Goal: Information Seeking & Learning: Learn about a topic

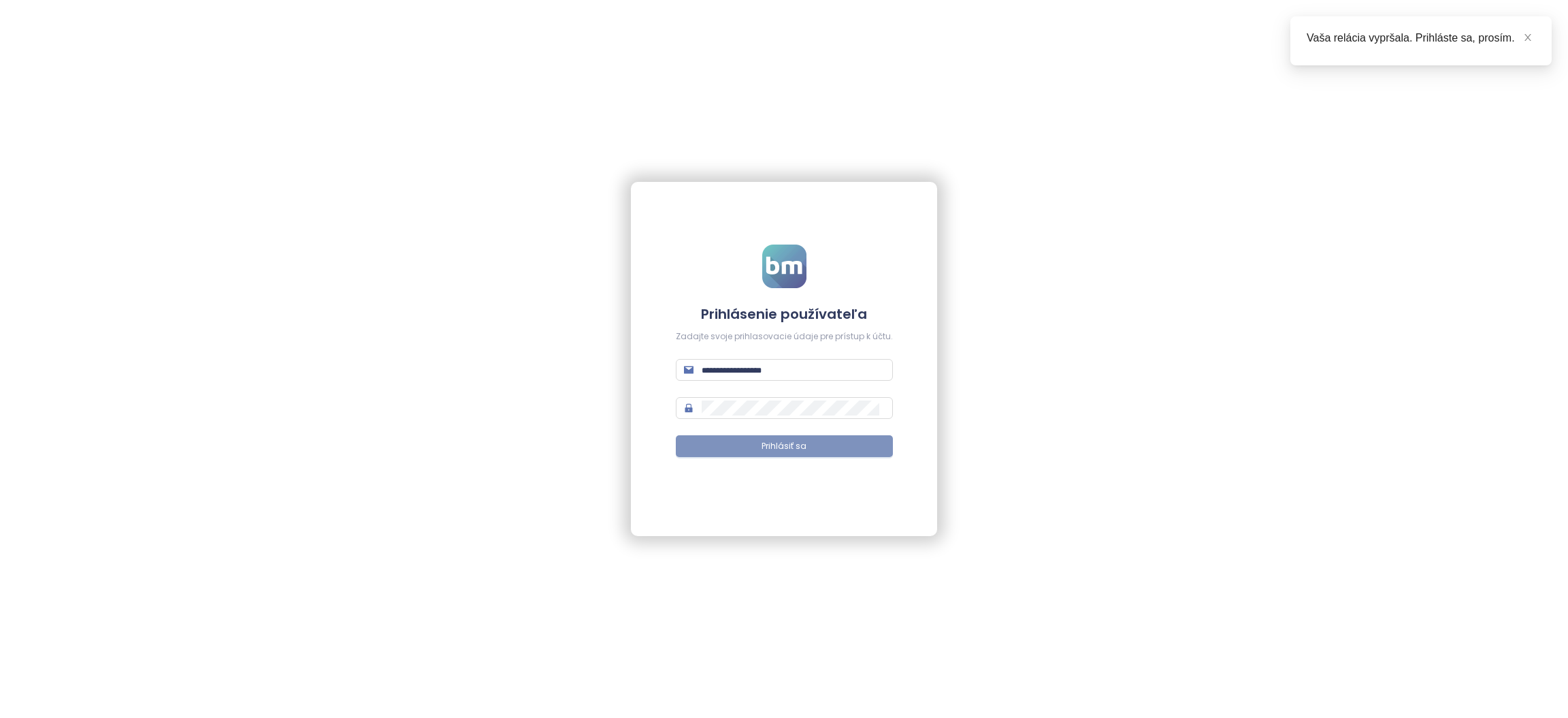
type input "**********"
click at [754, 447] on button "Prihlásiť sa" at bounding box center [784, 446] width 217 height 22
click at [1526, 35] on icon "close" at bounding box center [1527, 37] width 7 height 7
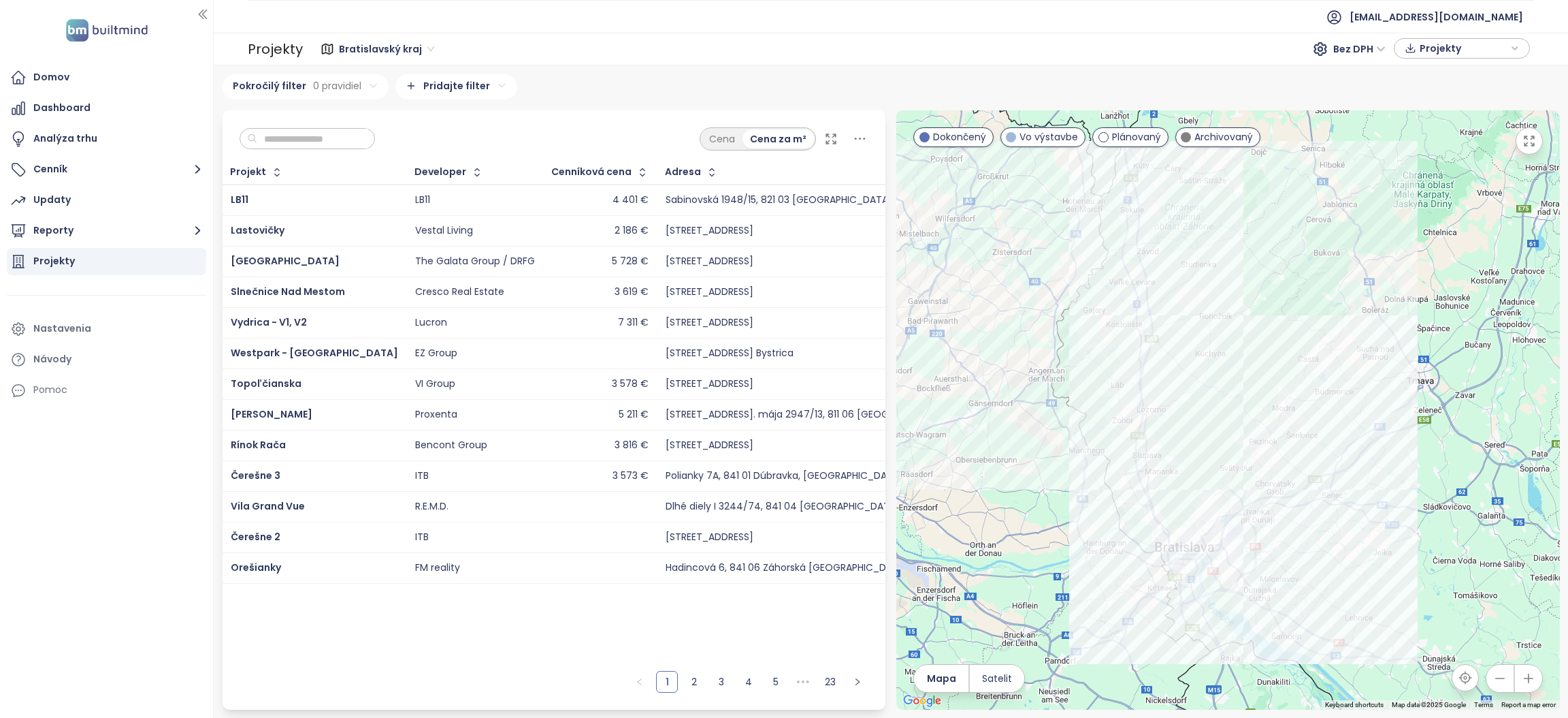
click at [305, 134] on input "text" at bounding box center [312, 139] width 110 height 20
click at [291, 140] on input "text" at bounding box center [312, 139] width 110 height 20
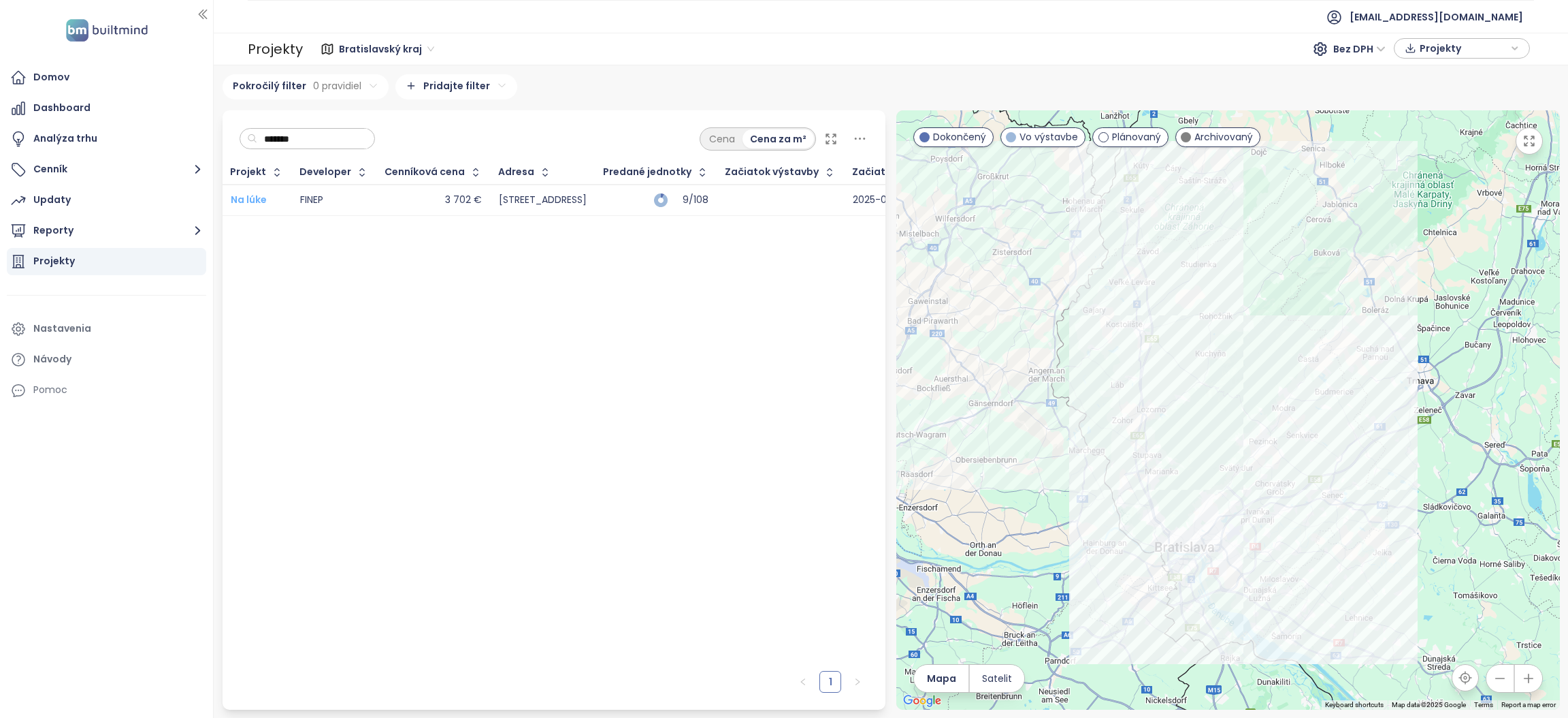
type input "*******"
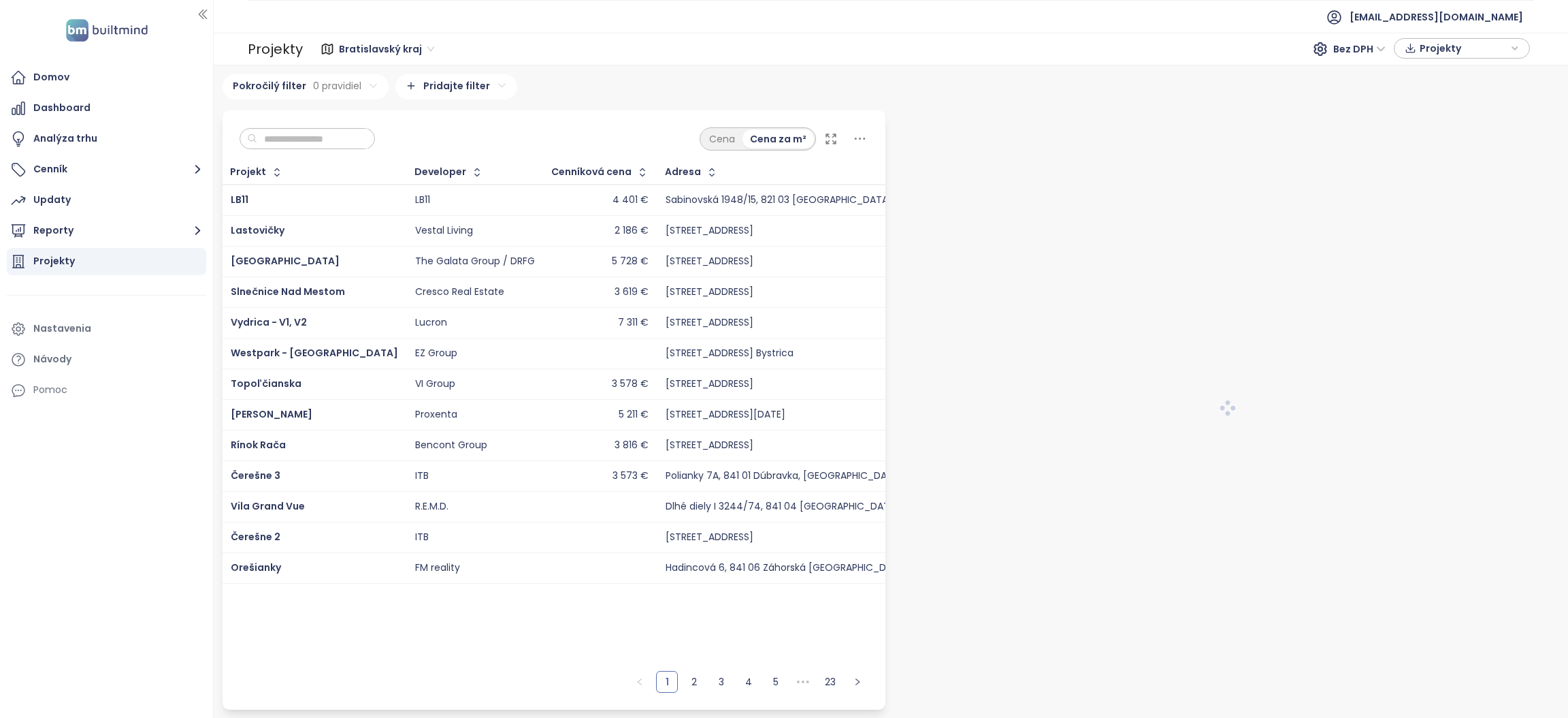
click at [302, 135] on input "text" at bounding box center [312, 139] width 110 height 20
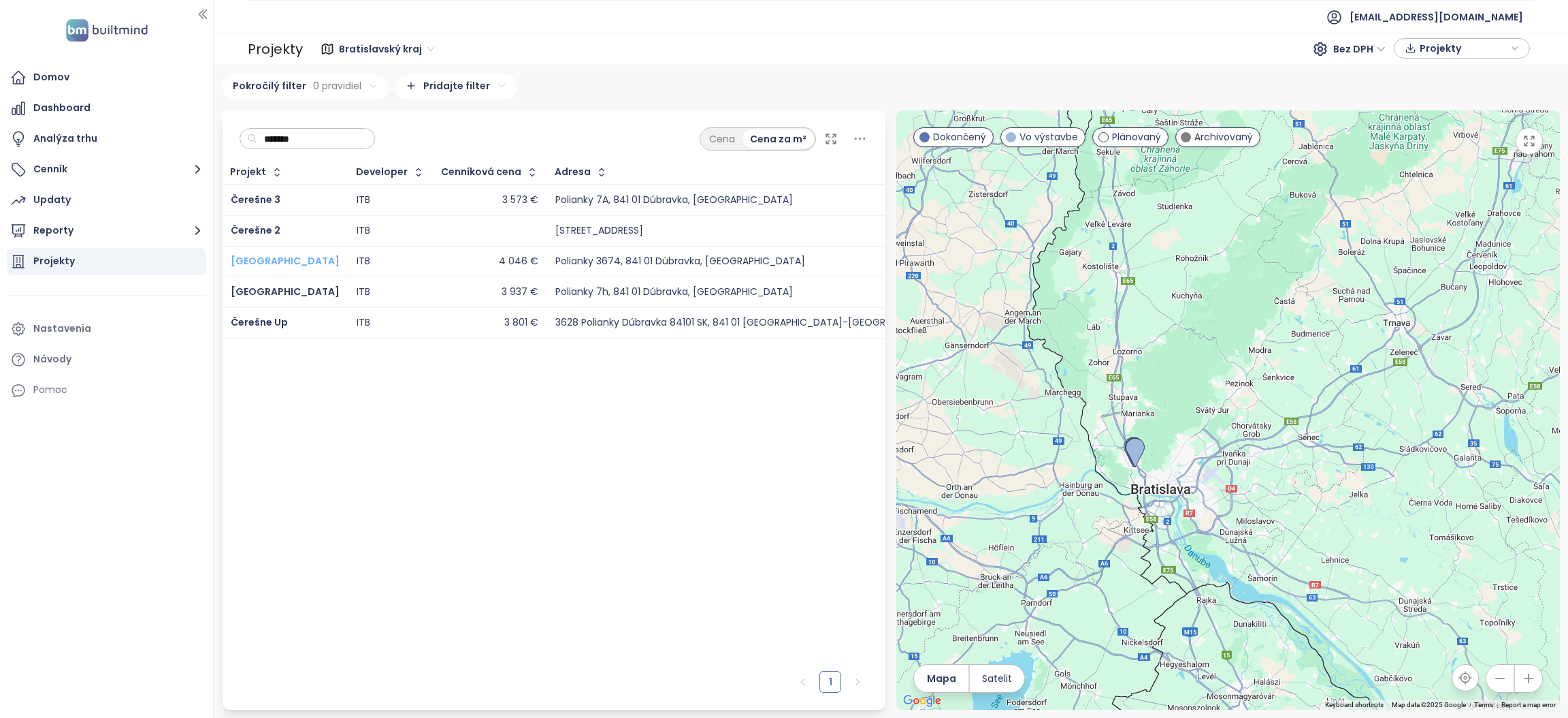
type input "*******"
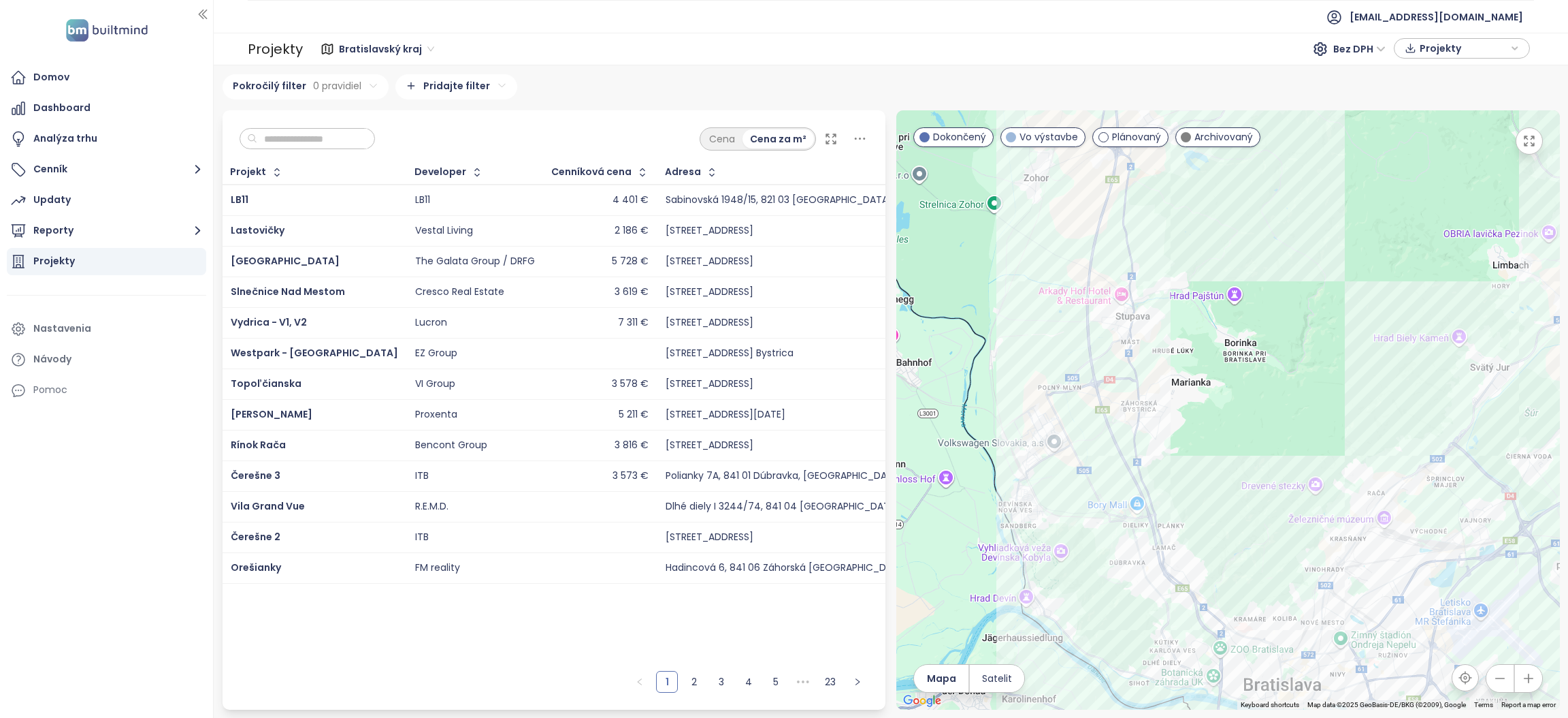
drag, startPoint x: 1089, startPoint y: 324, endPoint x: 1142, endPoint y: 237, distance: 101.9
click at [1157, 239] on div at bounding box center [1228, 409] width 664 height 600
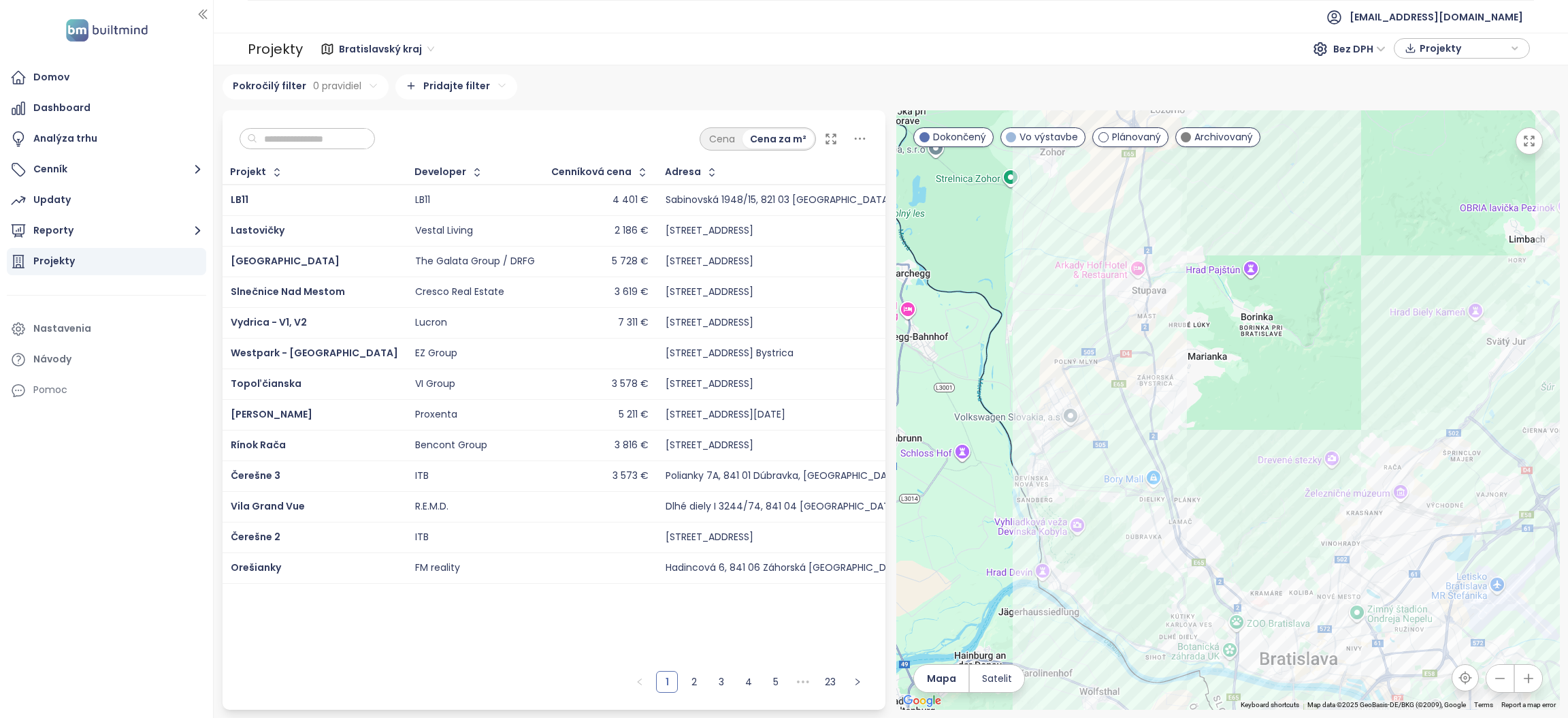
drag, startPoint x: 1308, startPoint y: 420, endPoint x: 1305, endPoint y: 310, distance: 110.0
click at [1305, 310] on div at bounding box center [1228, 409] width 664 height 600
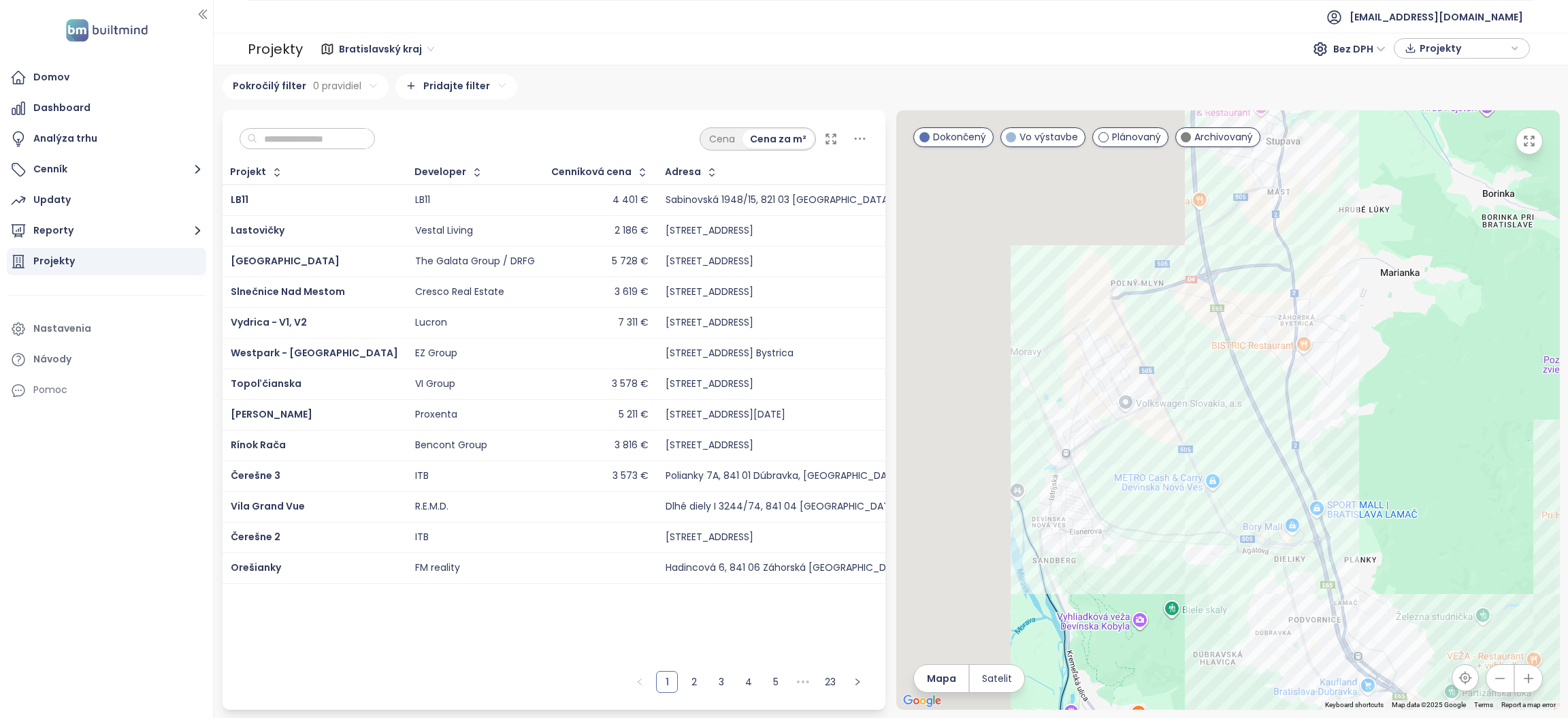
drag, startPoint x: 1083, startPoint y: 253, endPoint x: 1371, endPoint y: 462, distance: 355.8
click at [1372, 462] on div at bounding box center [1228, 409] width 664 height 600
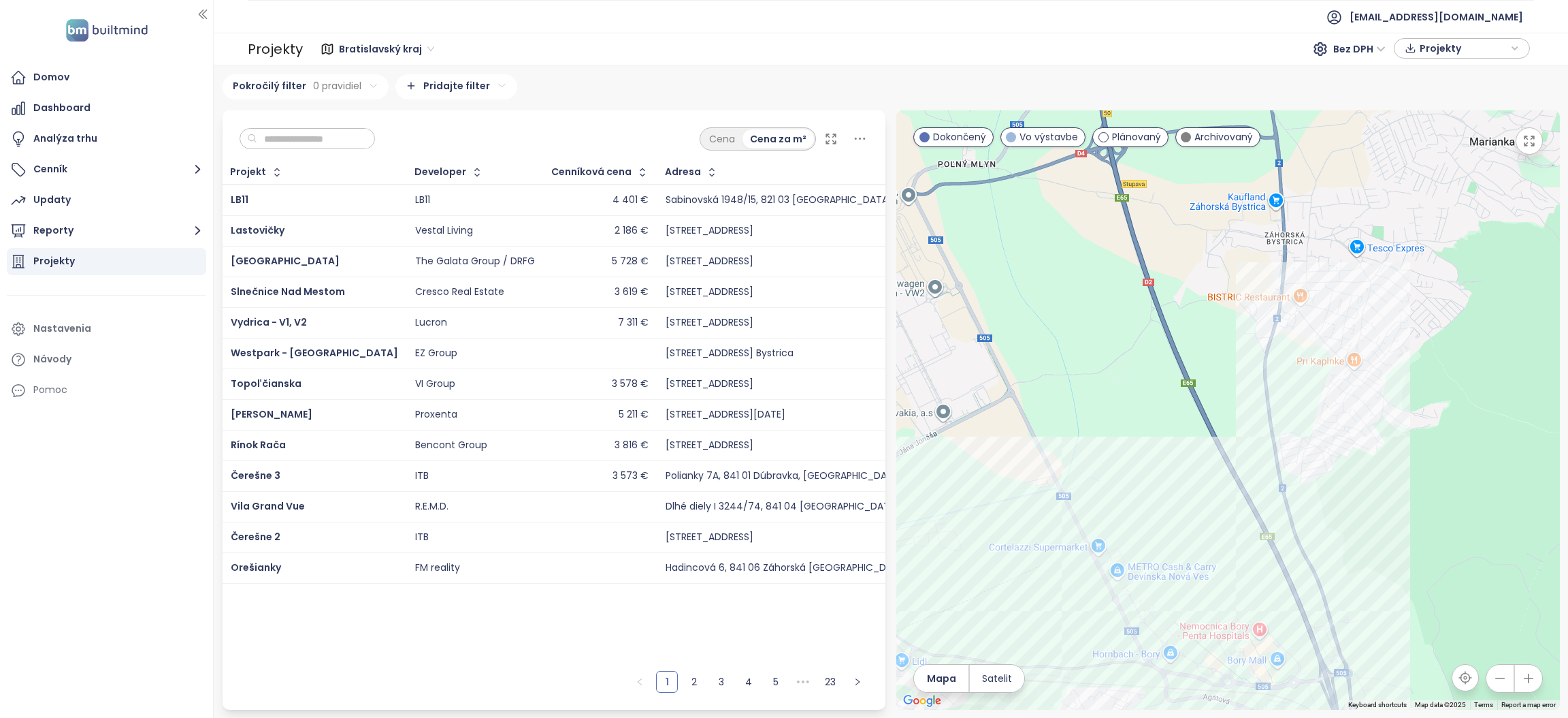
drag, startPoint x: 1178, startPoint y: 379, endPoint x: 1187, endPoint y: 394, distance: 17.5
click at [1191, 398] on div at bounding box center [1228, 409] width 664 height 600
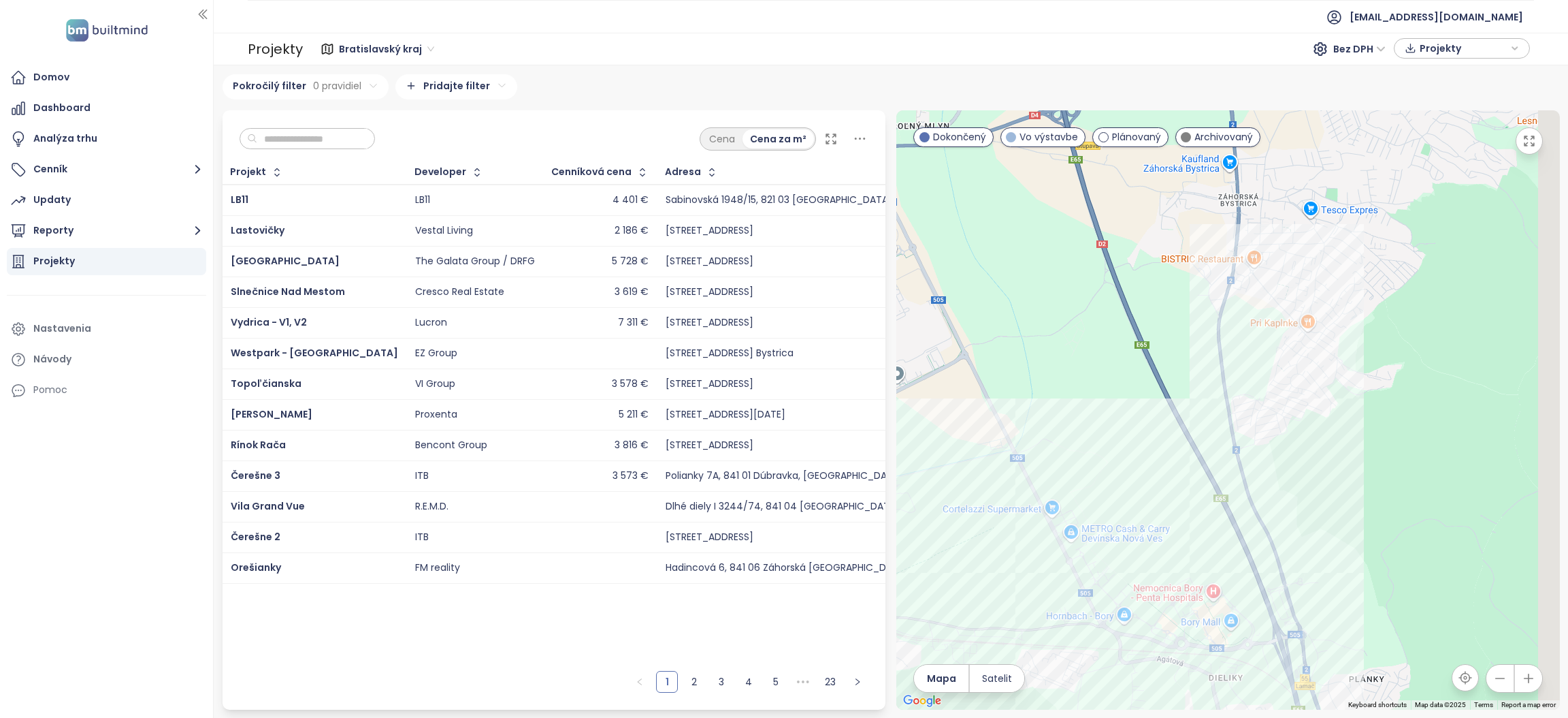
drag, startPoint x: 1149, startPoint y: 333, endPoint x: 1141, endPoint y: 299, distance: 34.9
click at [1141, 292] on div at bounding box center [1228, 409] width 664 height 600
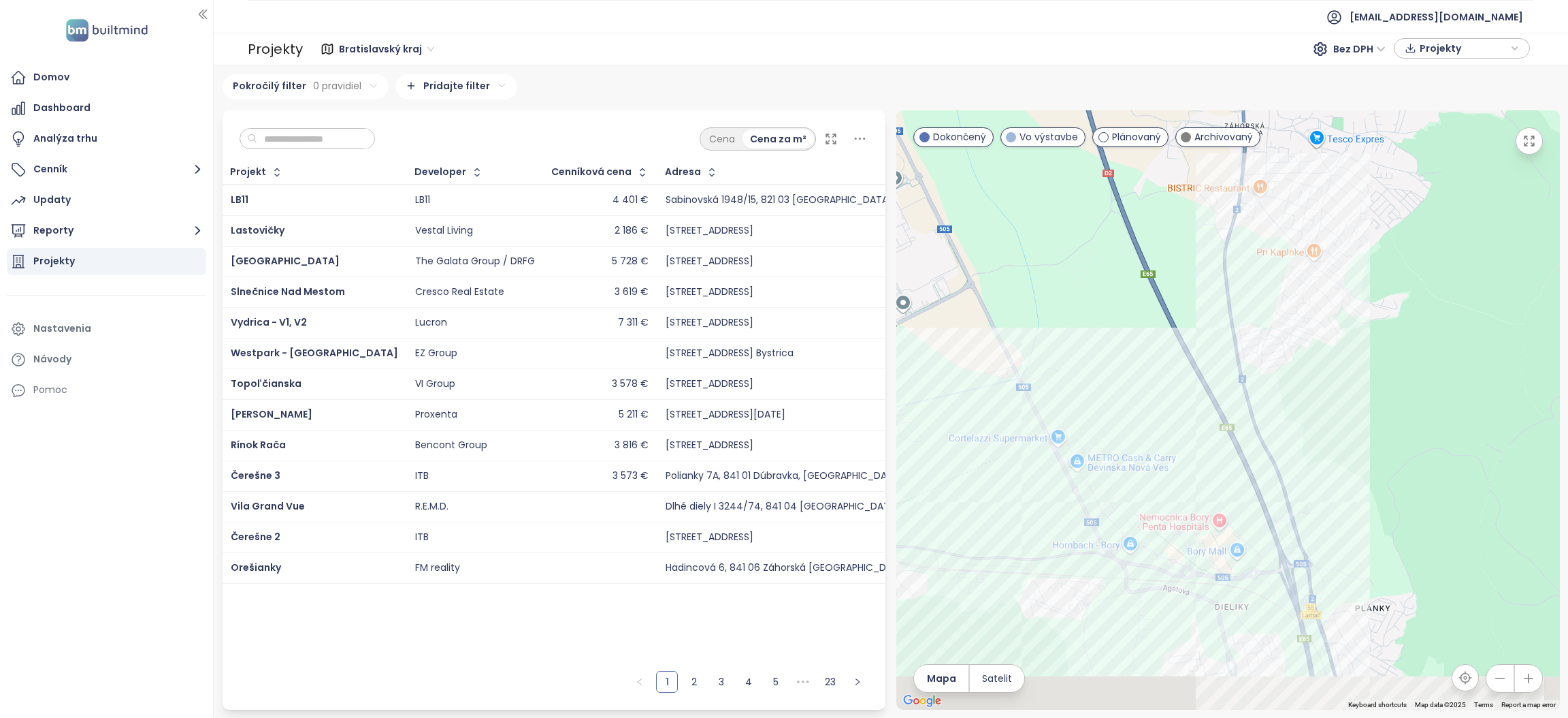
drag, startPoint x: 1170, startPoint y: 429, endPoint x: 1126, endPoint y: 232, distance: 201.9
click at [1126, 232] on div at bounding box center [1228, 409] width 664 height 600
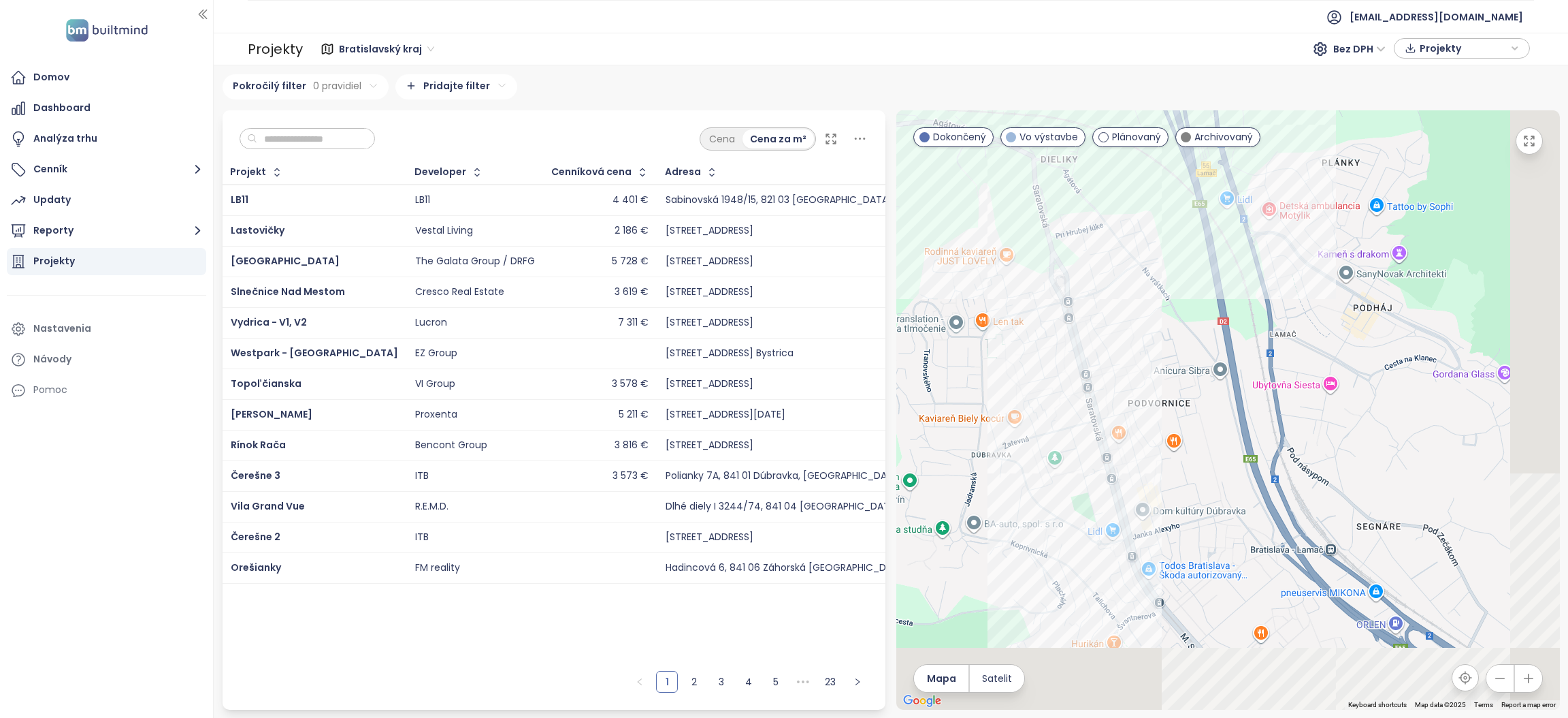
drag, startPoint x: 1301, startPoint y: 463, endPoint x: 1195, endPoint y: 299, distance: 195.3
click at [1195, 299] on div at bounding box center [1228, 409] width 664 height 600
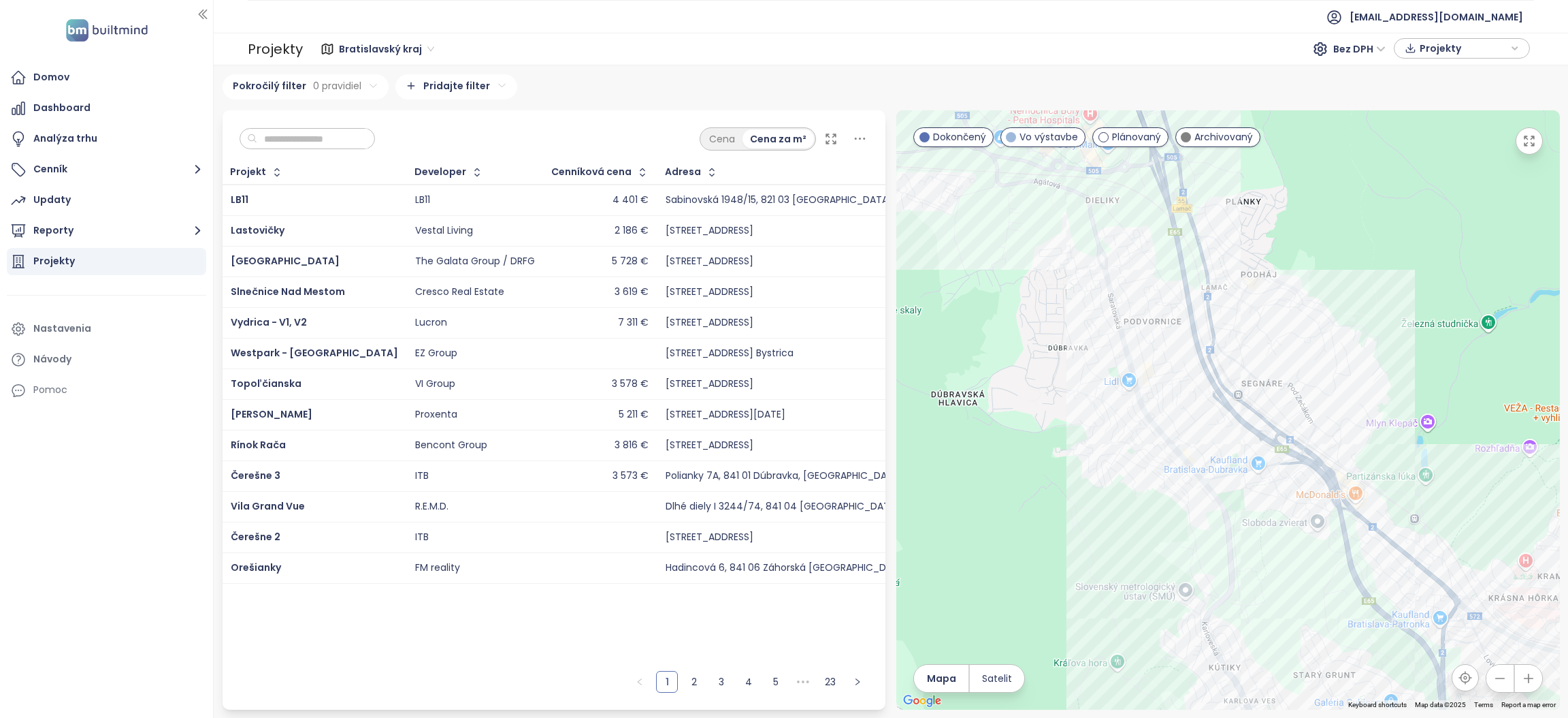
drag, startPoint x: 1202, startPoint y: 529, endPoint x: 1191, endPoint y: 434, distance: 95.6
click at [1192, 436] on div at bounding box center [1228, 409] width 664 height 600
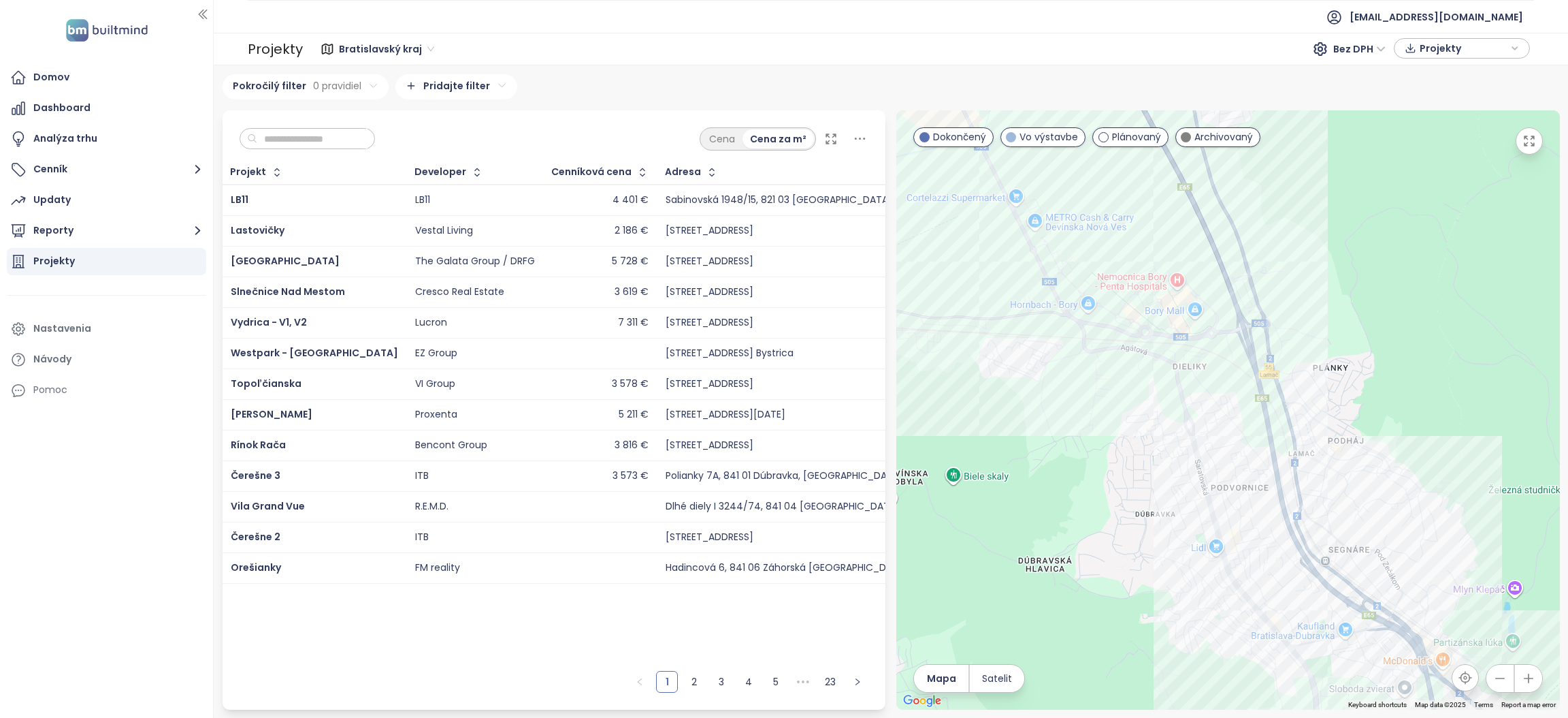
drag, startPoint x: 1167, startPoint y: 444, endPoint x: 1079, endPoint y: 304, distance: 165.4
click at [1188, 473] on div at bounding box center [1228, 409] width 664 height 600
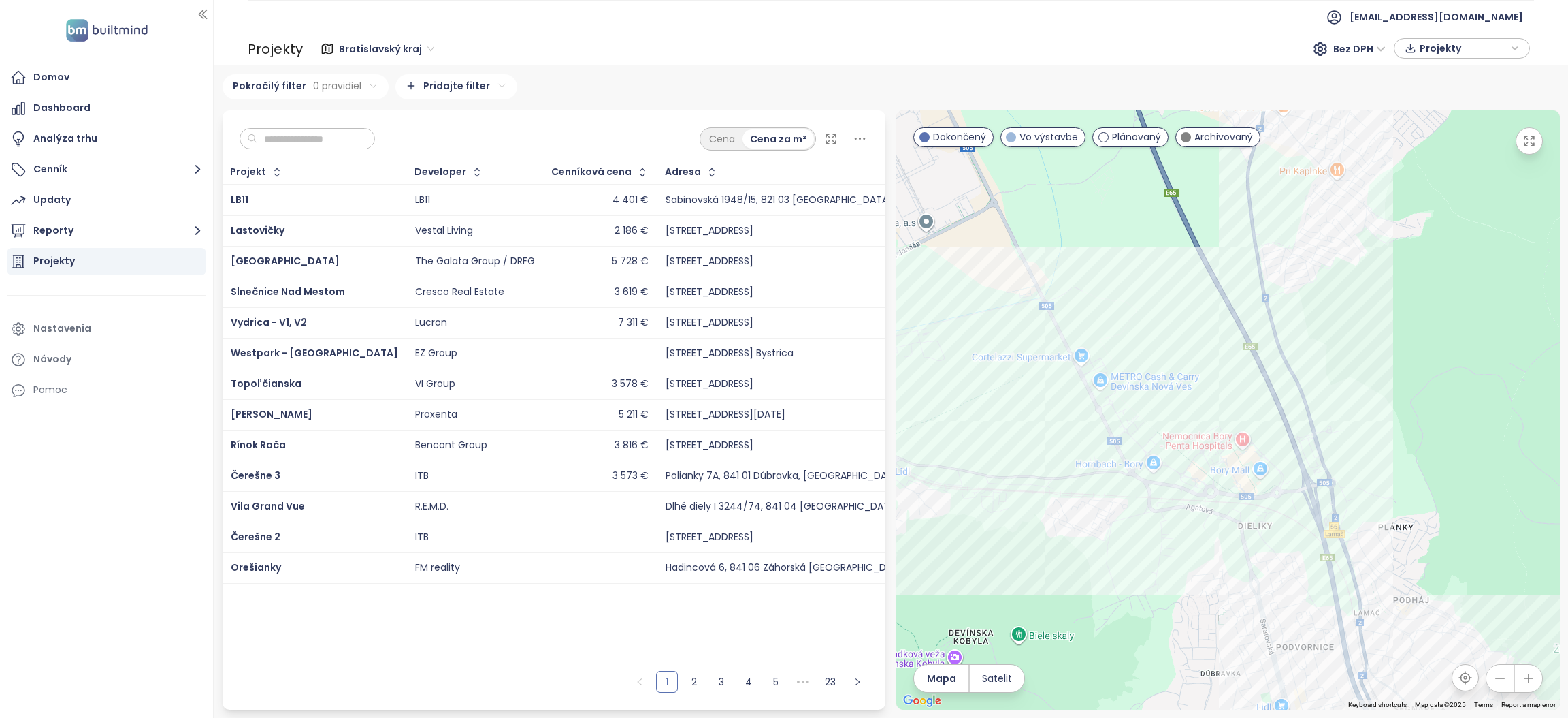
drag, startPoint x: 1105, startPoint y: 391, endPoint x: 1138, endPoint y: 464, distance: 80.1
click at [1138, 464] on div at bounding box center [1228, 409] width 664 height 600
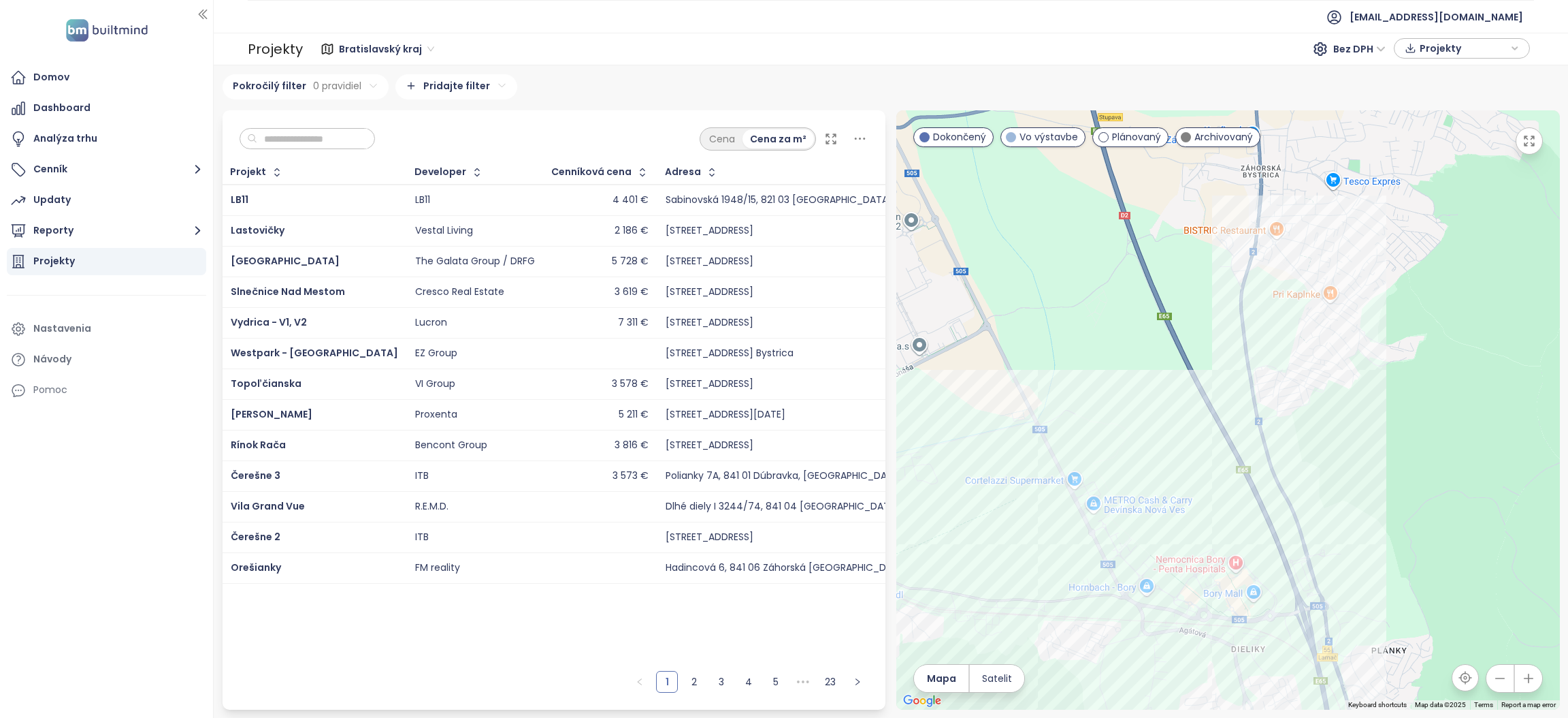
drag, startPoint x: 1246, startPoint y: 352, endPoint x: 1238, endPoint y: 406, distance: 54.6
click at [1238, 406] on div at bounding box center [1228, 409] width 664 height 600
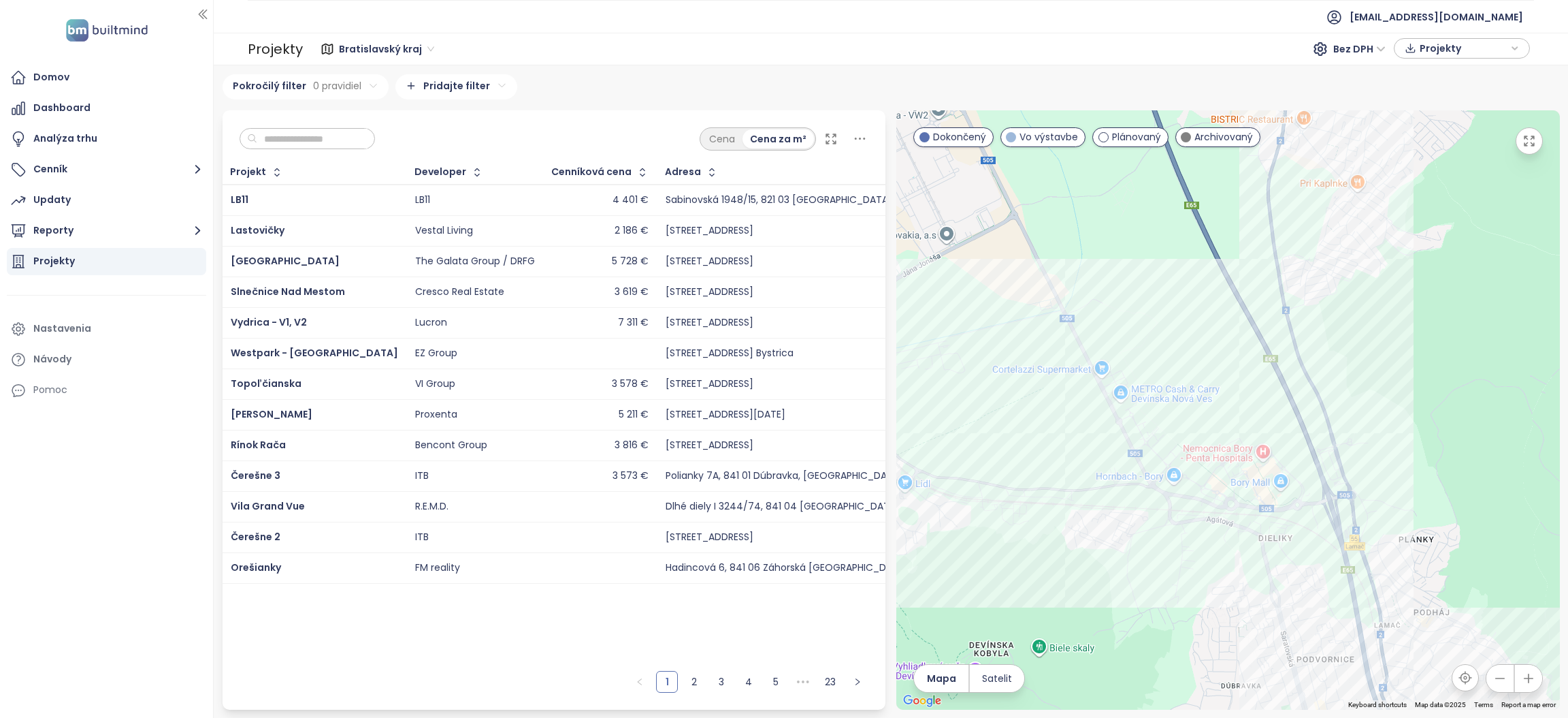
drag, startPoint x: 1161, startPoint y: 439, endPoint x: 1191, endPoint y: 304, distance: 138.3
click at [1191, 304] on div at bounding box center [1228, 409] width 664 height 600
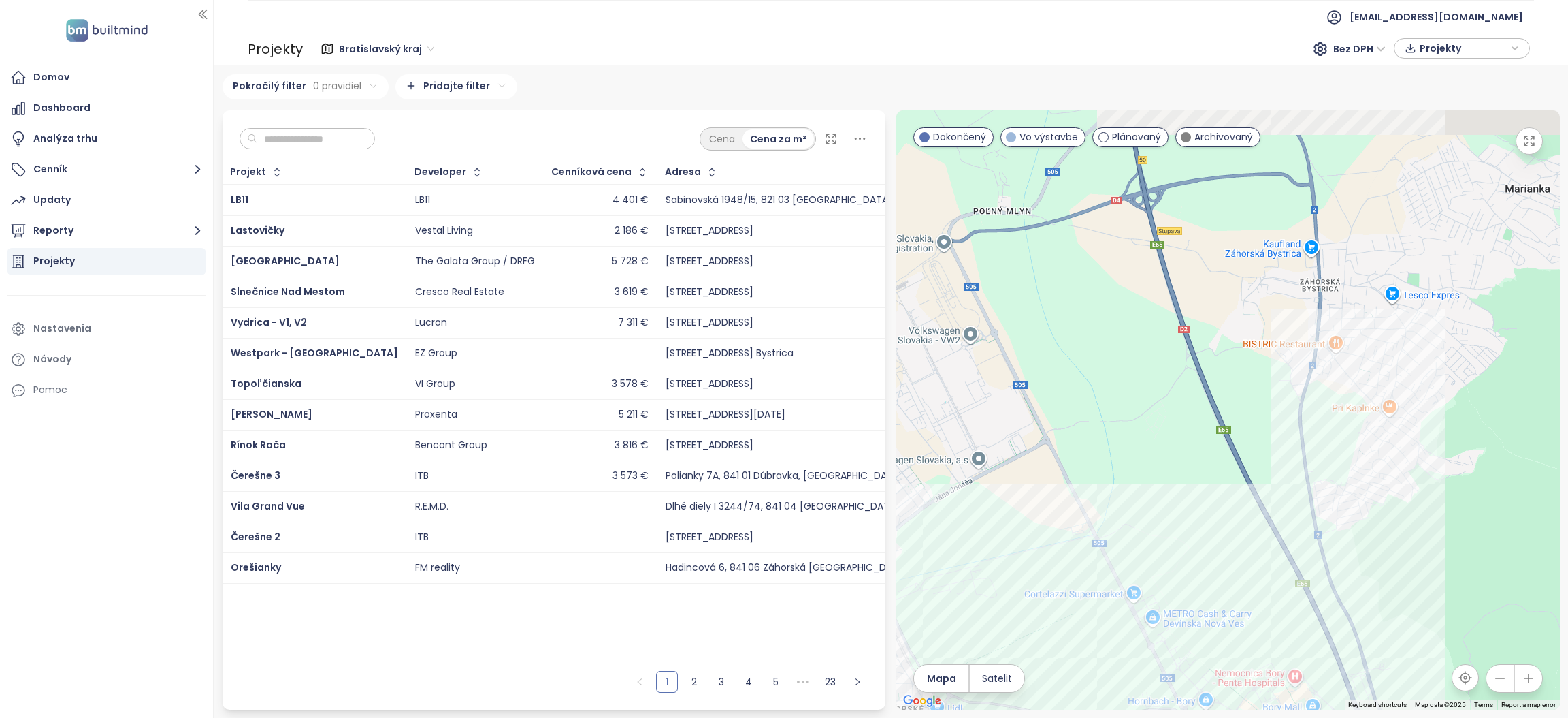
drag, startPoint x: 1185, startPoint y: 275, endPoint x: 1208, endPoint y: 482, distance: 208.3
click at [1208, 482] on div at bounding box center [1228, 409] width 664 height 600
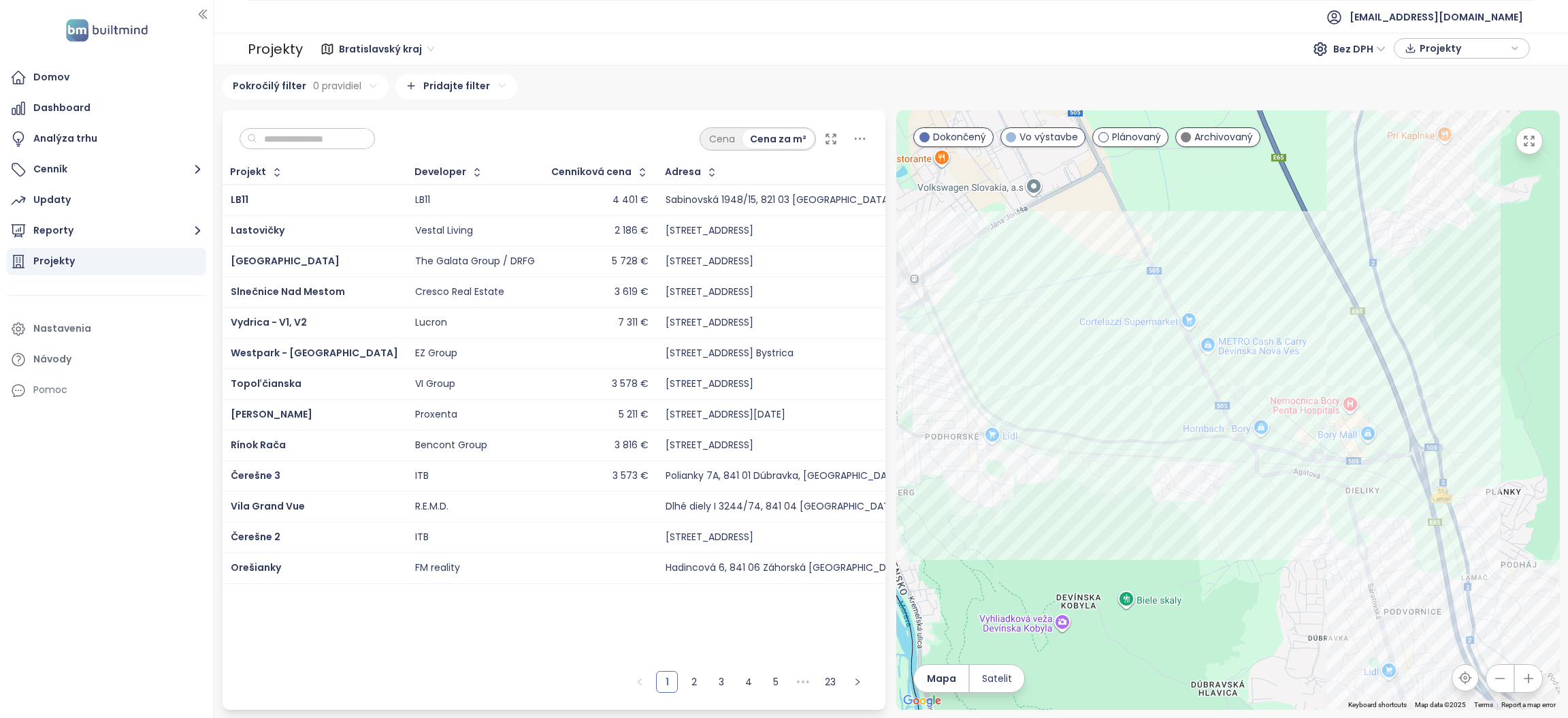
drag, startPoint x: 1153, startPoint y: 493, endPoint x: 1210, endPoint y: 212, distance: 286.7
click at [1210, 212] on div at bounding box center [1228, 409] width 664 height 600
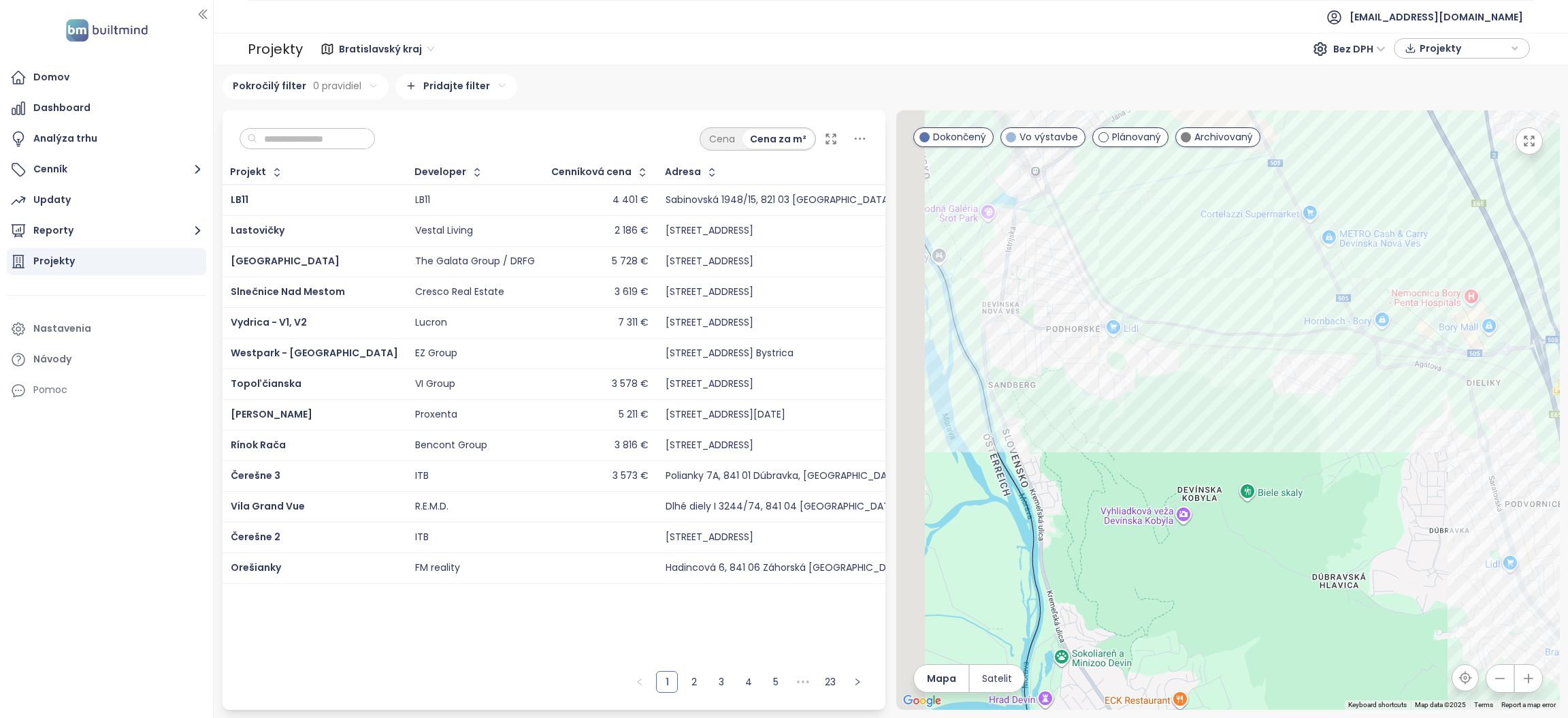
drag, startPoint x: 1255, startPoint y: 338, endPoint x: 1353, endPoint y: 289, distance: 109.6
click at [1358, 290] on div at bounding box center [1228, 409] width 664 height 600
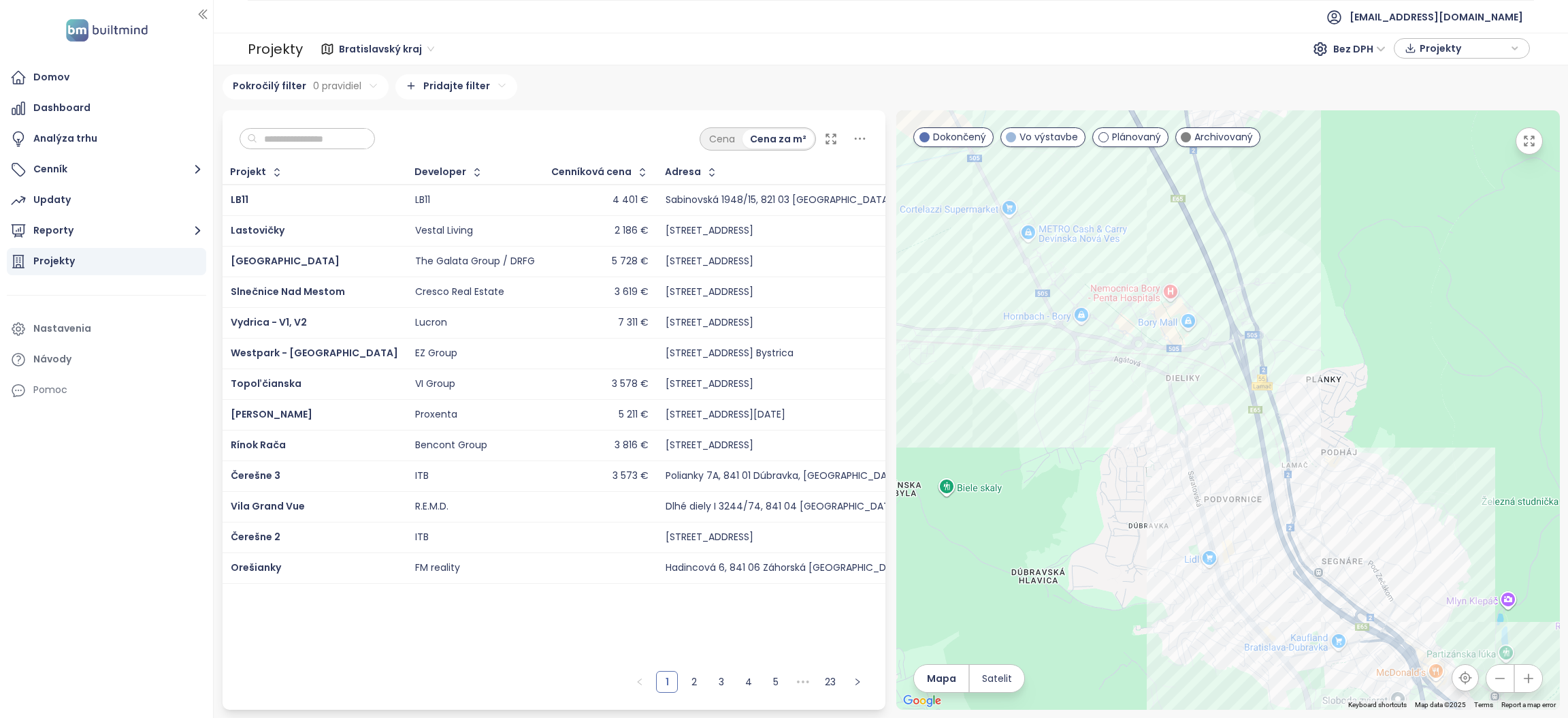
drag, startPoint x: 1315, startPoint y: 302, endPoint x: 978, endPoint y: 305, distance: 337.0
click at [978, 305] on div at bounding box center [1228, 409] width 664 height 600
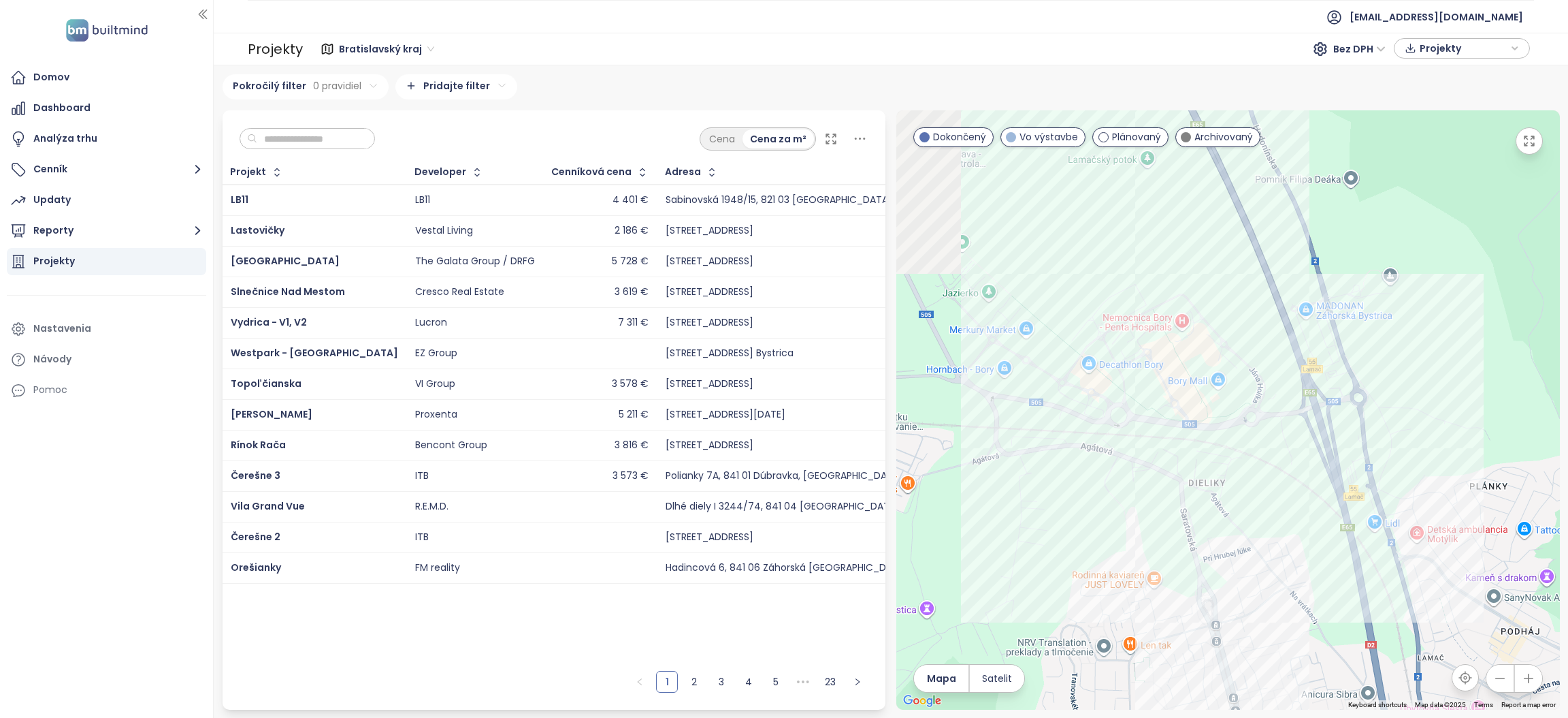
drag, startPoint x: 1072, startPoint y: 278, endPoint x: 1202, endPoint y: 407, distance: 183.1
click at [1202, 407] on div at bounding box center [1228, 409] width 664 height 600
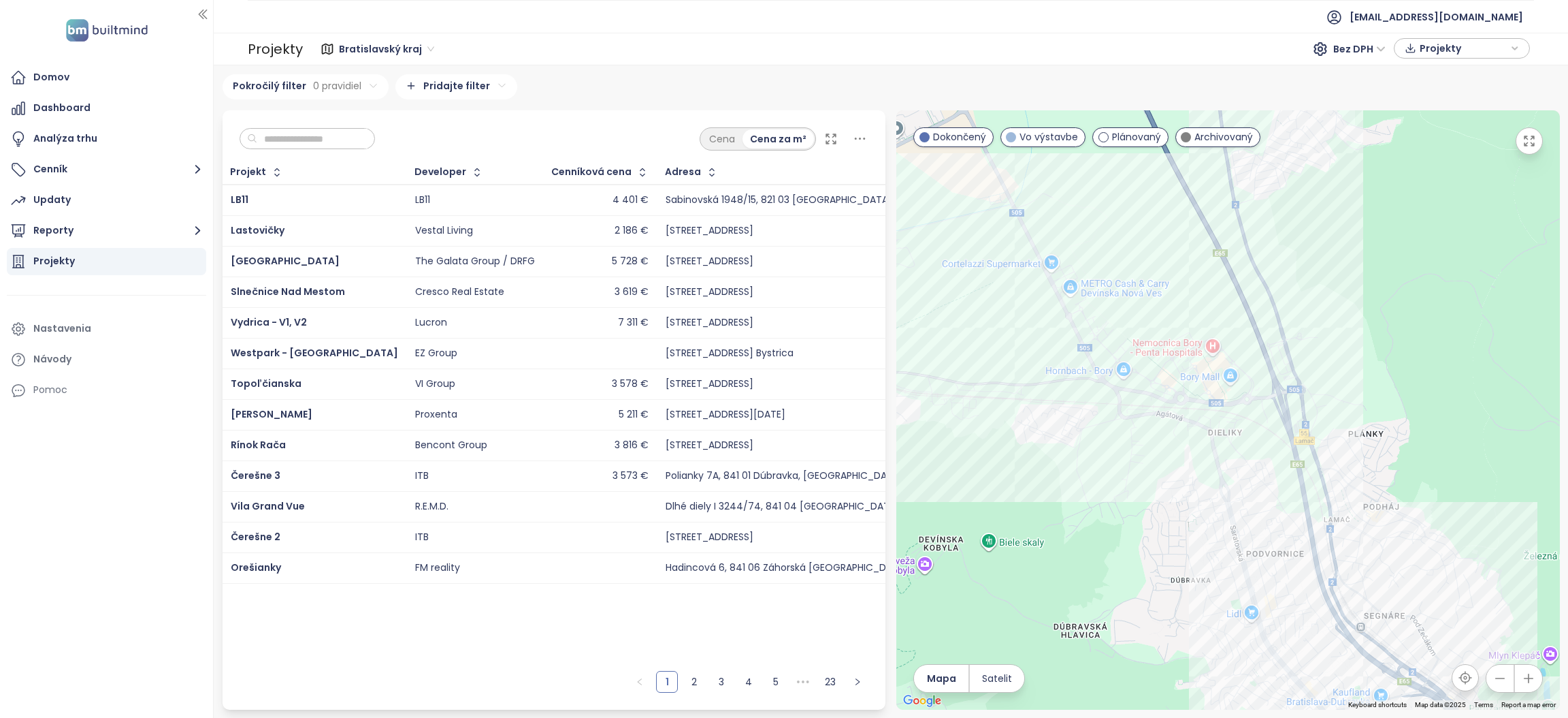
drag, startPoint x: 1190, startPoint y: 497, endPoint x: 1164, endPoint y: 272, distance: 226.5
click at [1164, 272] on div at bounding box center [1228, 409] width 664 height 600
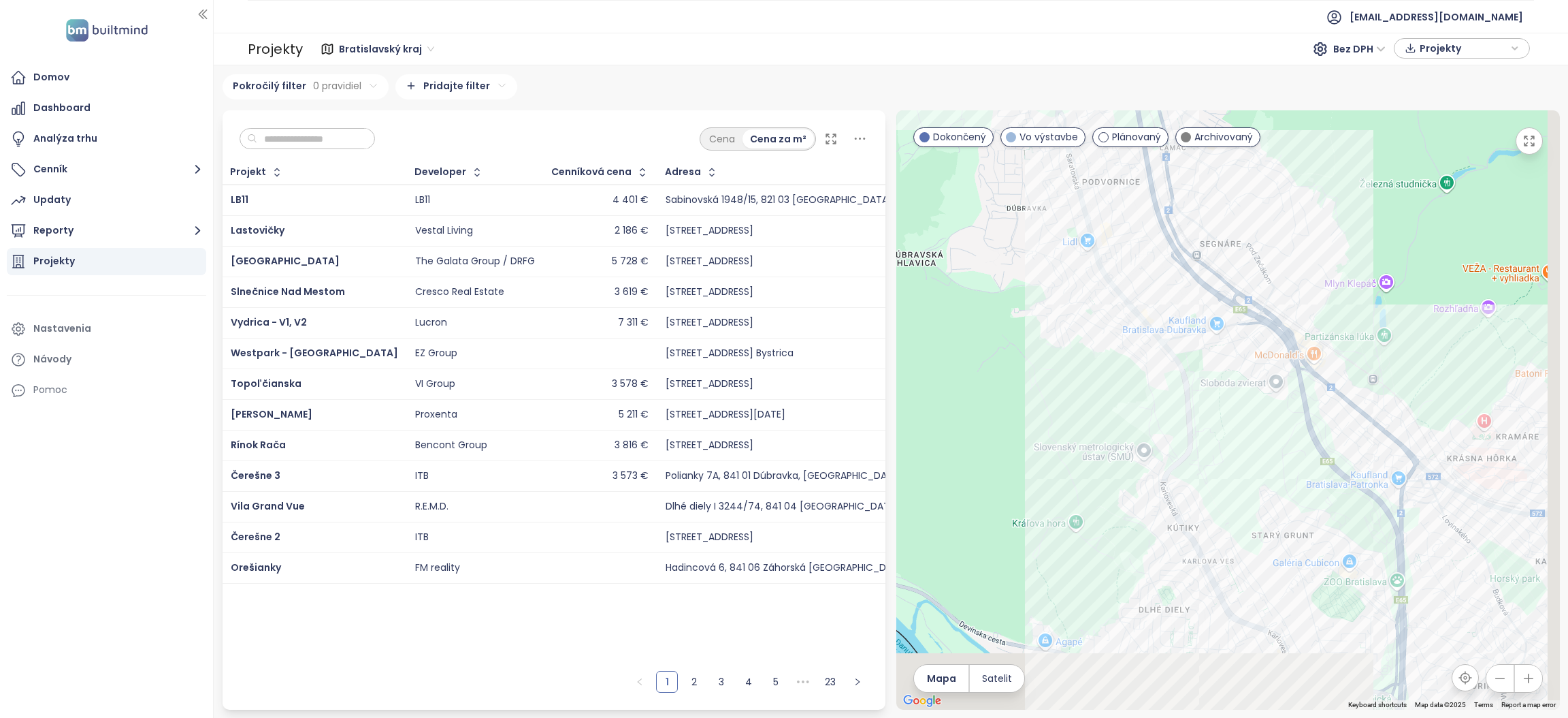
drag, startPoint x: 1239, startPoint y: 448, endPoint x: 1092, endPoint y: 306, distance: 204.4
click at [1092, 306] on div at bounding box center [1228, 409] width 664 height 600
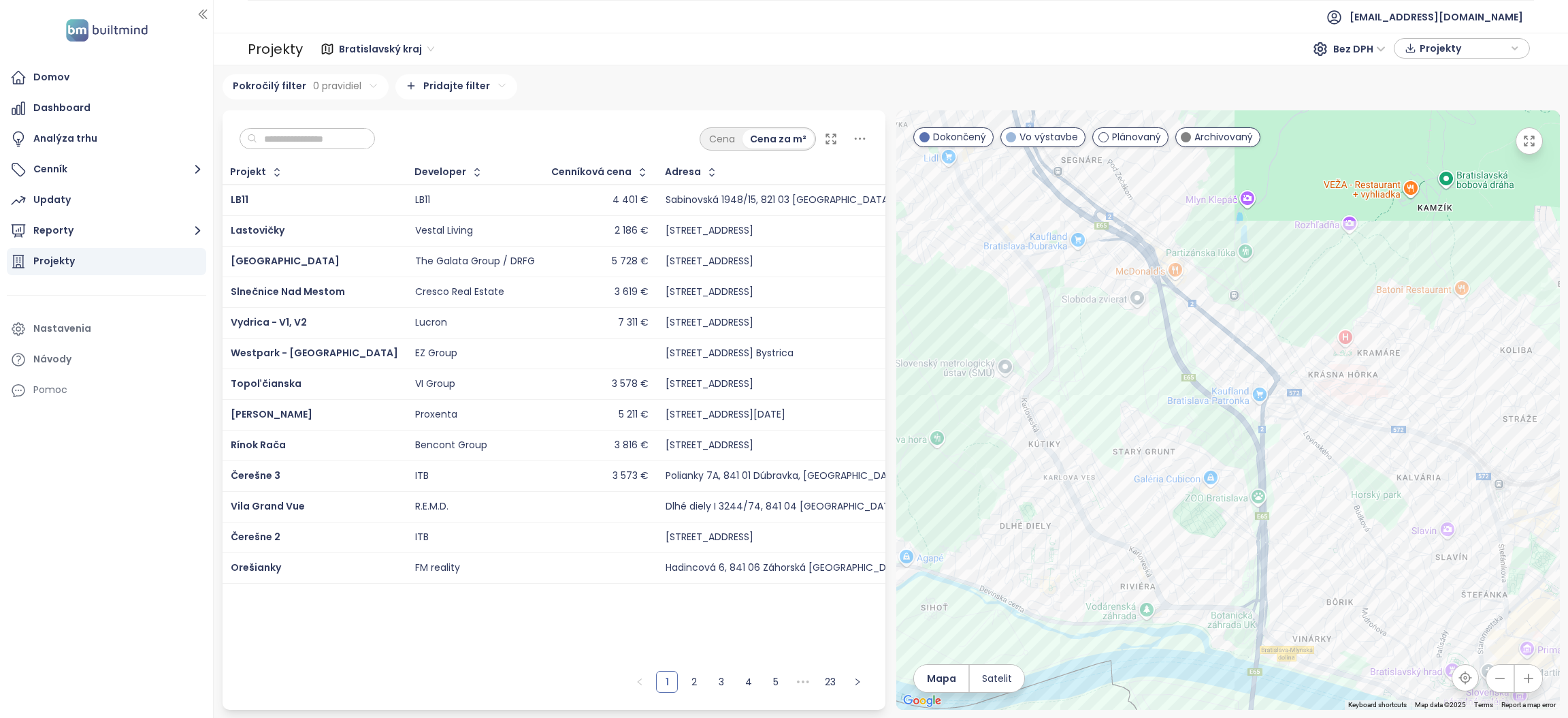
drag, startPoint x: 1361, startPoint y: 458, endPoint x: 1228, endPoint y: 384, distance: 152.2
click at [1228, 384] on div at bounding box center [1228, 409] width 664 height 600
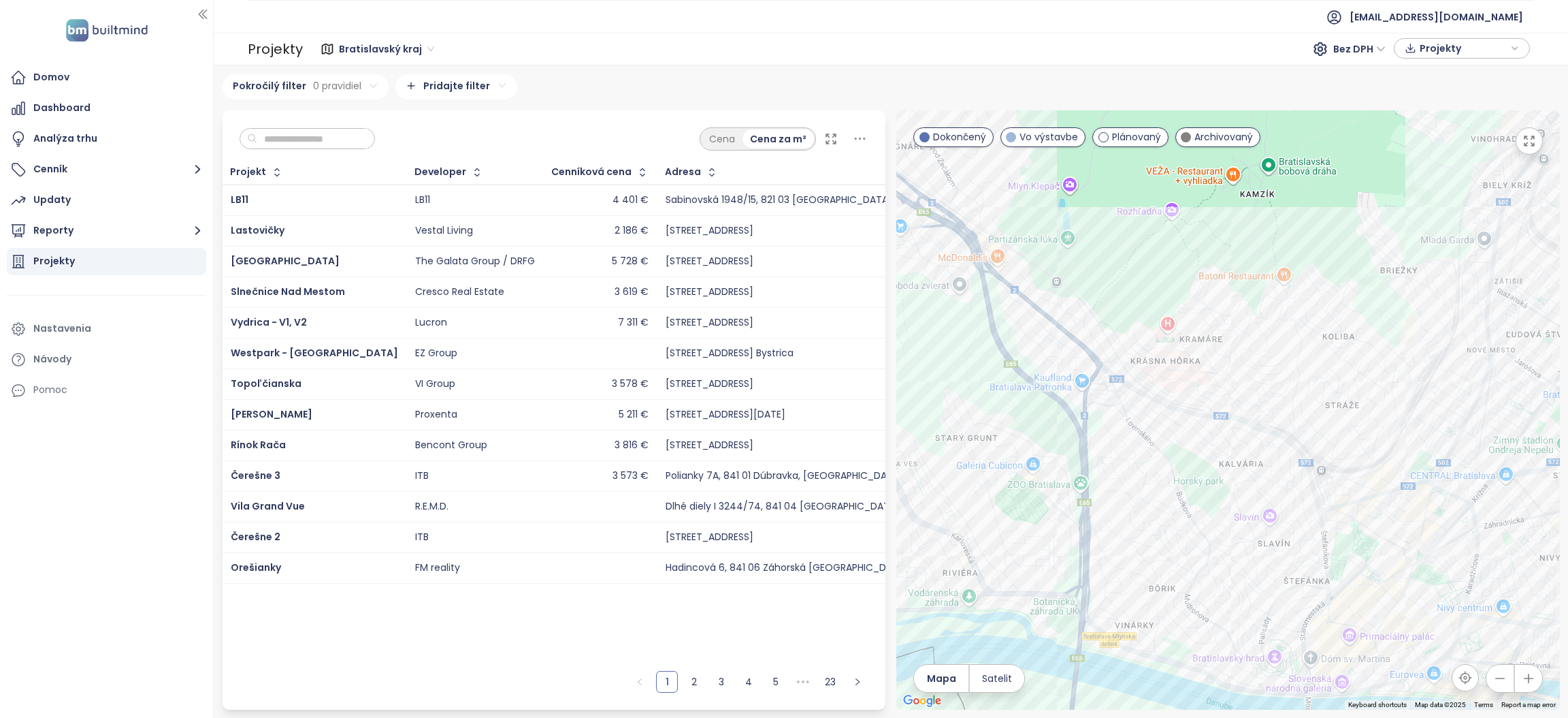
drag, startPoint x: 1272, startPoint y: 394, endPoint x: 1091, endPoint y: 379, distance: 181.6
click at [1091, 380] on div at bounding box center [1228, 409] width 664 height 600
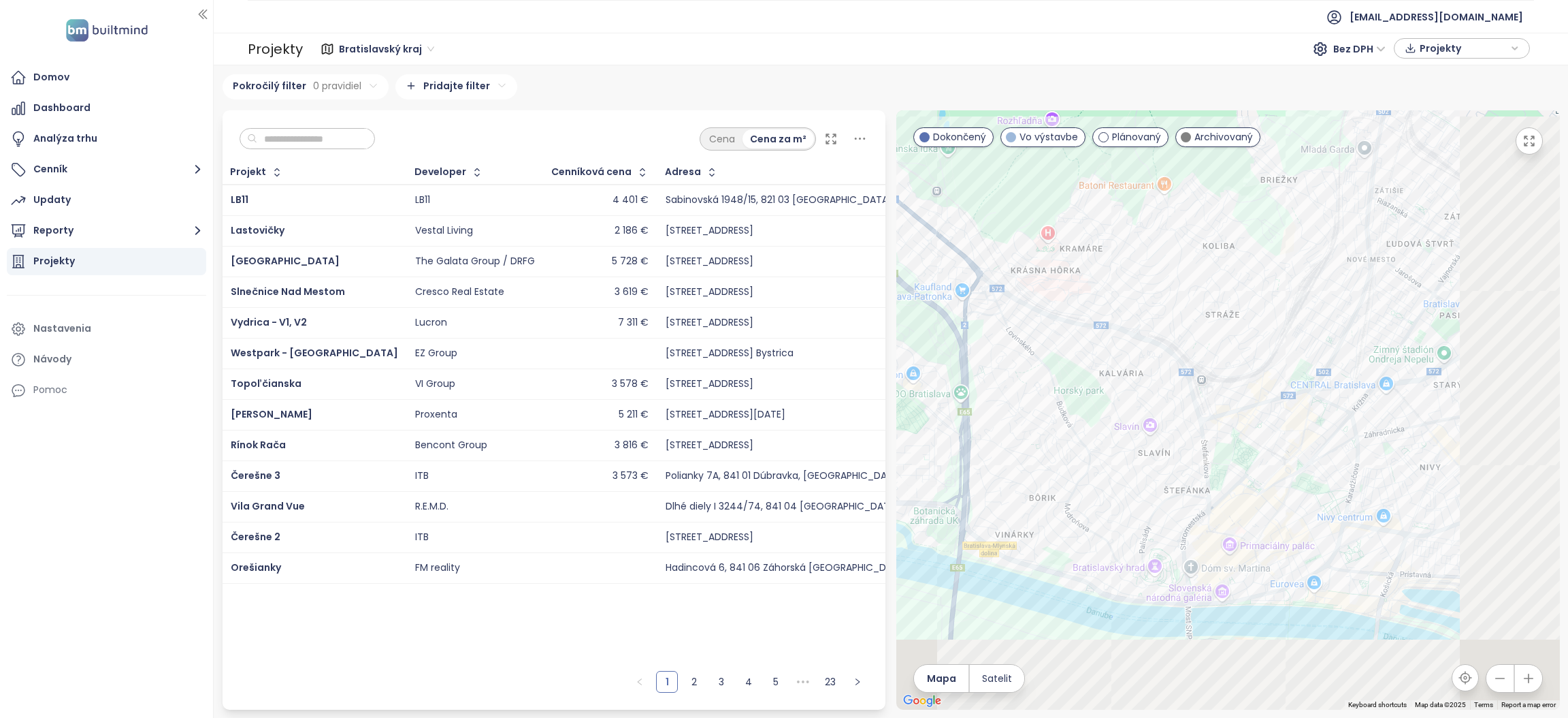
drag, startPoint x: 1383, startPoint y: 423, endPoint x: 1248, endPoint y: 320, distance: 169.8
click at [1248, 320] on div at bounding box center [1228, 409] width 664 height 600
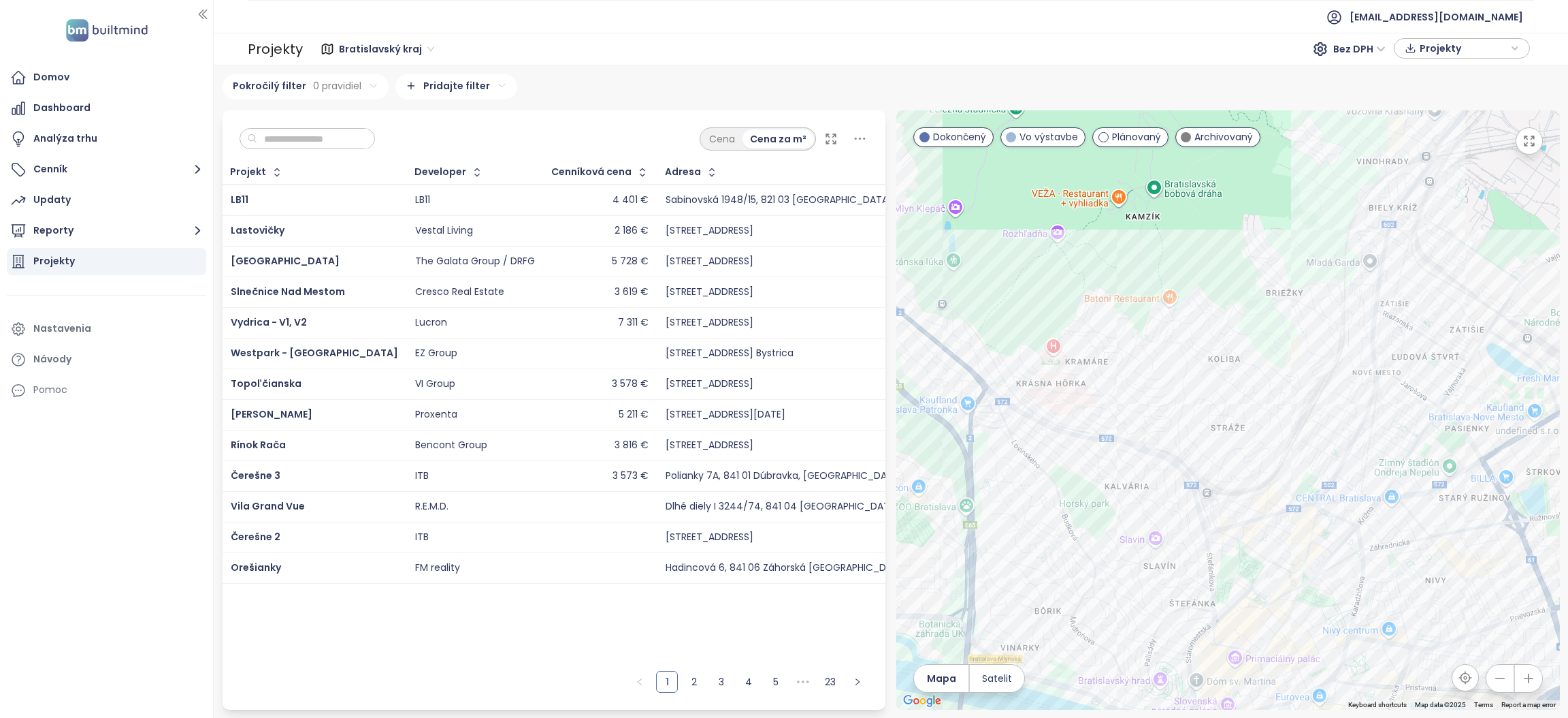
drag, startPoint x: 1340, startPoint y: 243, endPoint x: 1388, endPoint y: 497, distance: 258.5
click at [1392, 500] on div at bounding box center [1228, 409] width 664 height 600
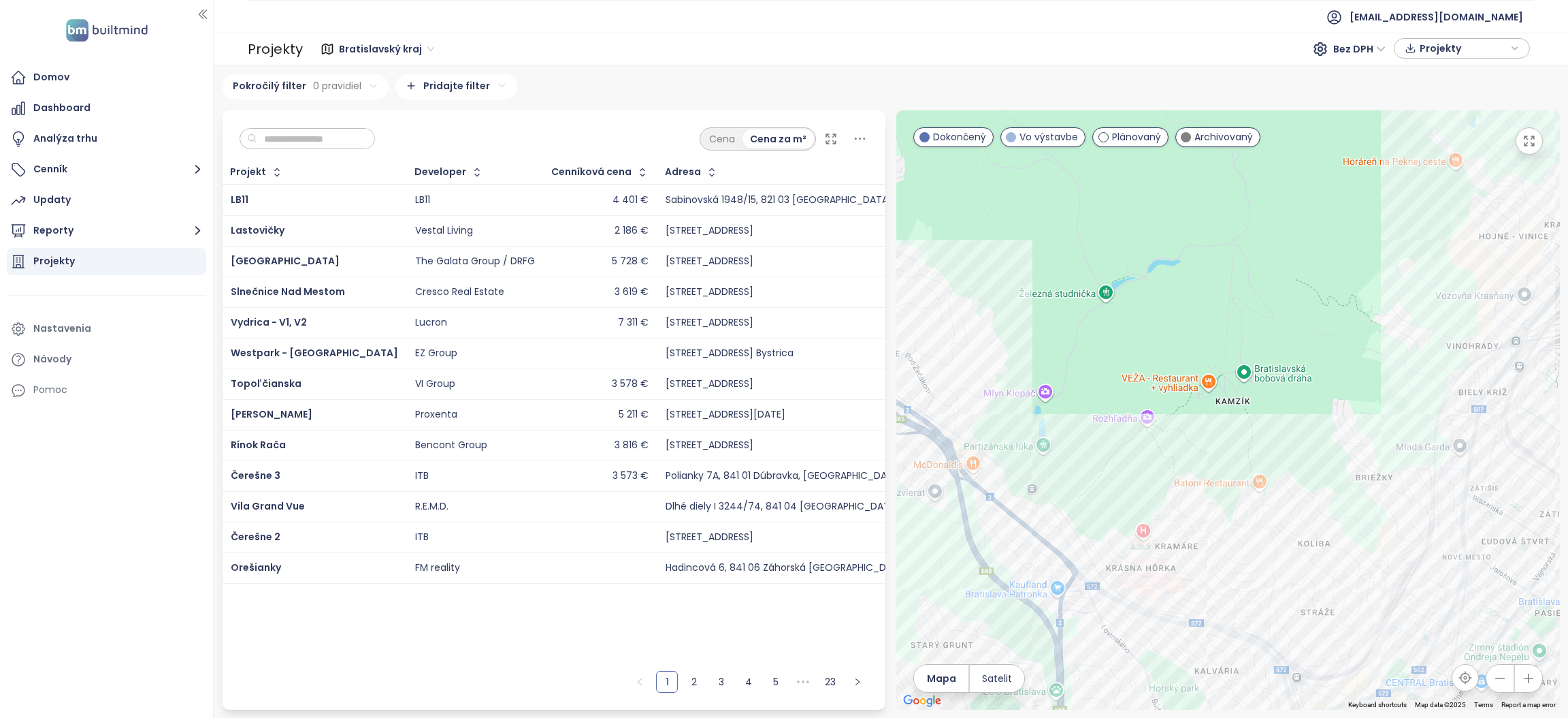
drag, startPoint x: 1089, startPoint y: 351, endPoint x: 1378, endPoint y: 449, distance: 305.2
click at [1378, 449] on div at bounding box center [1228, 409] width 664 height 600
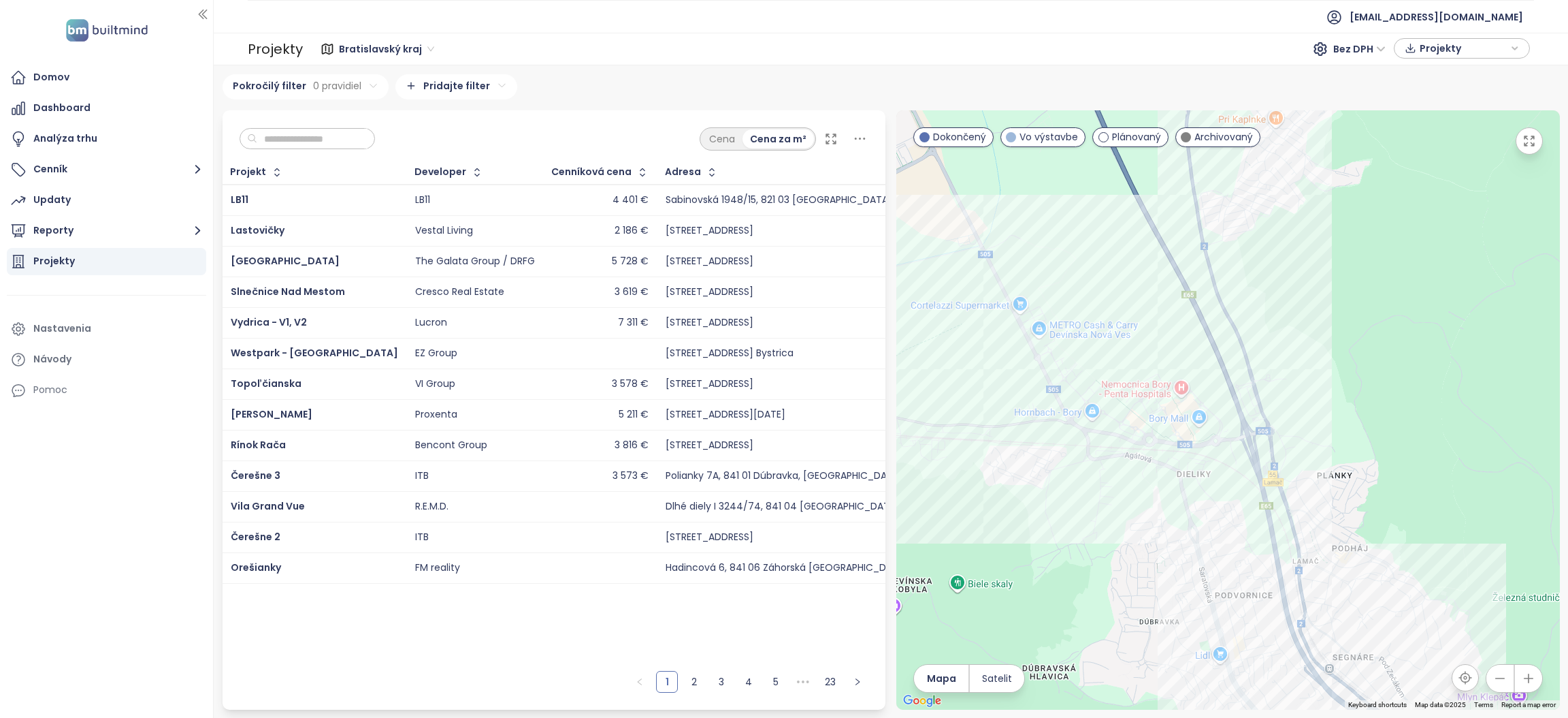
drag, startPoint x: 1388, startPoint y: 531, endPoint x: 1400, endPoint y: 549, distance: 21.6
click at [1400, 549] on div at bounding box center [1228, 409] width 664 height 600
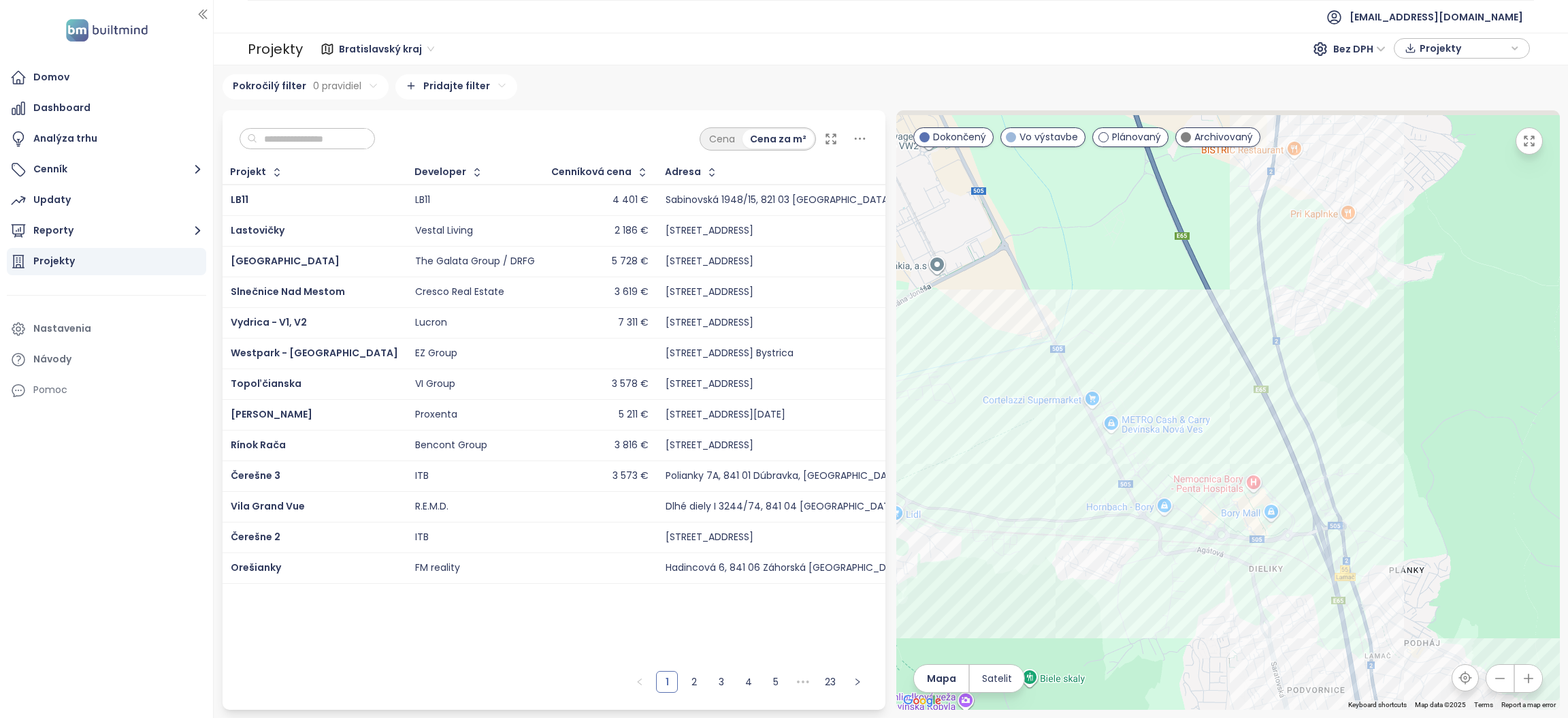
drag, startPoint x: 1191, startPoint y: 358, endPoint x: 1279, endPoint y: 472, distance: 144.0
click at [1279, 472] on div at bounding box center [1228, 409] width 664 height 600
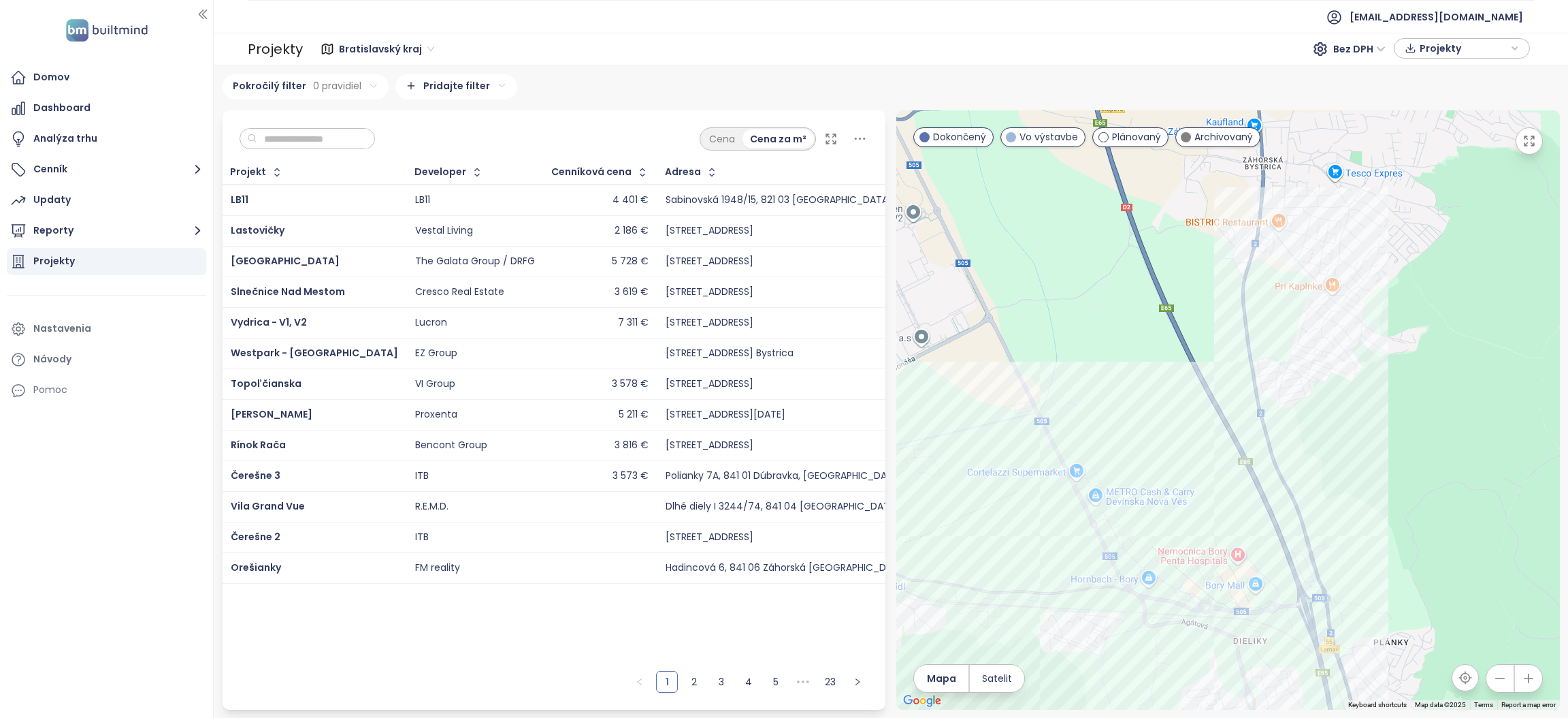
drag, startPoint x: 1223, startPoint y: 296, endPoint x: 1202, endPoint y: 361, distance: 68.3
click at [1202, 366] on div at bounding box center [1228, 409] width 664 height 600
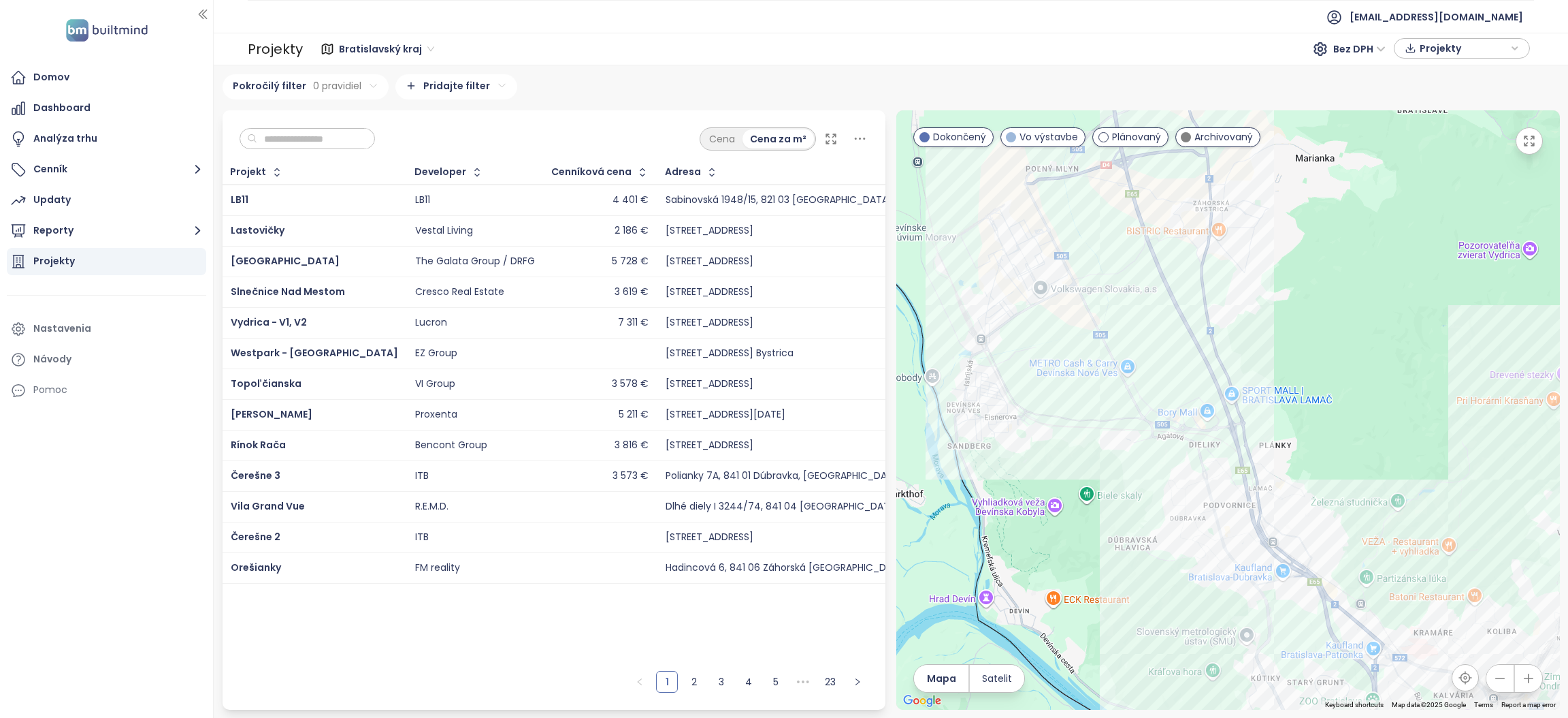
drag, startPoint x: 1148, startPoint y: 458, endPoint x: 1062, endPoint y: 299, distance: 180.8
click at [1062, 299] on div at bounding box center [1228, 409] width 664 height 600
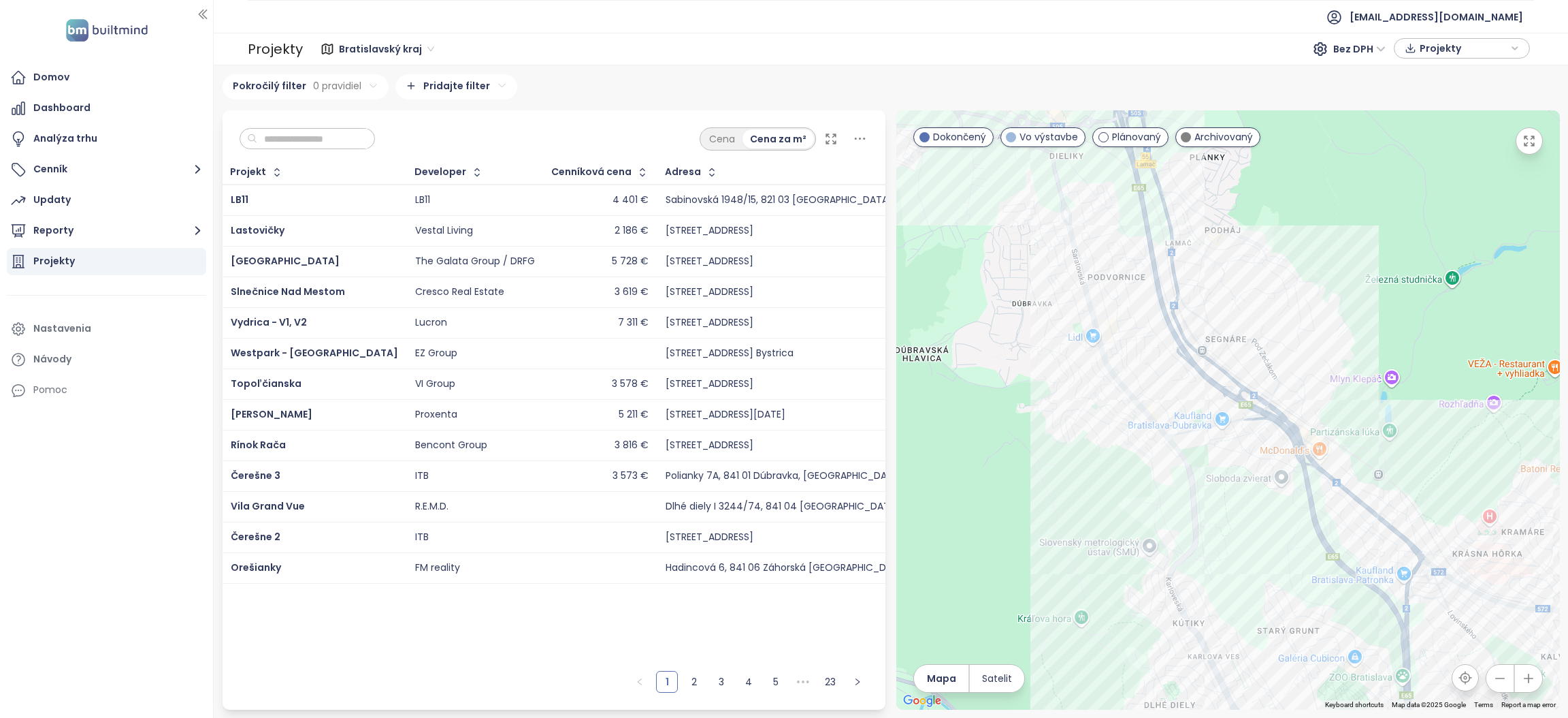
drag, startPoint x: 1005, startPoint y: 353, endPoint x: 1151, endPoint y: 401, distance: 153.7
click at [1151, 401] on div at bounding box center [1228, 409] width 664 height 600
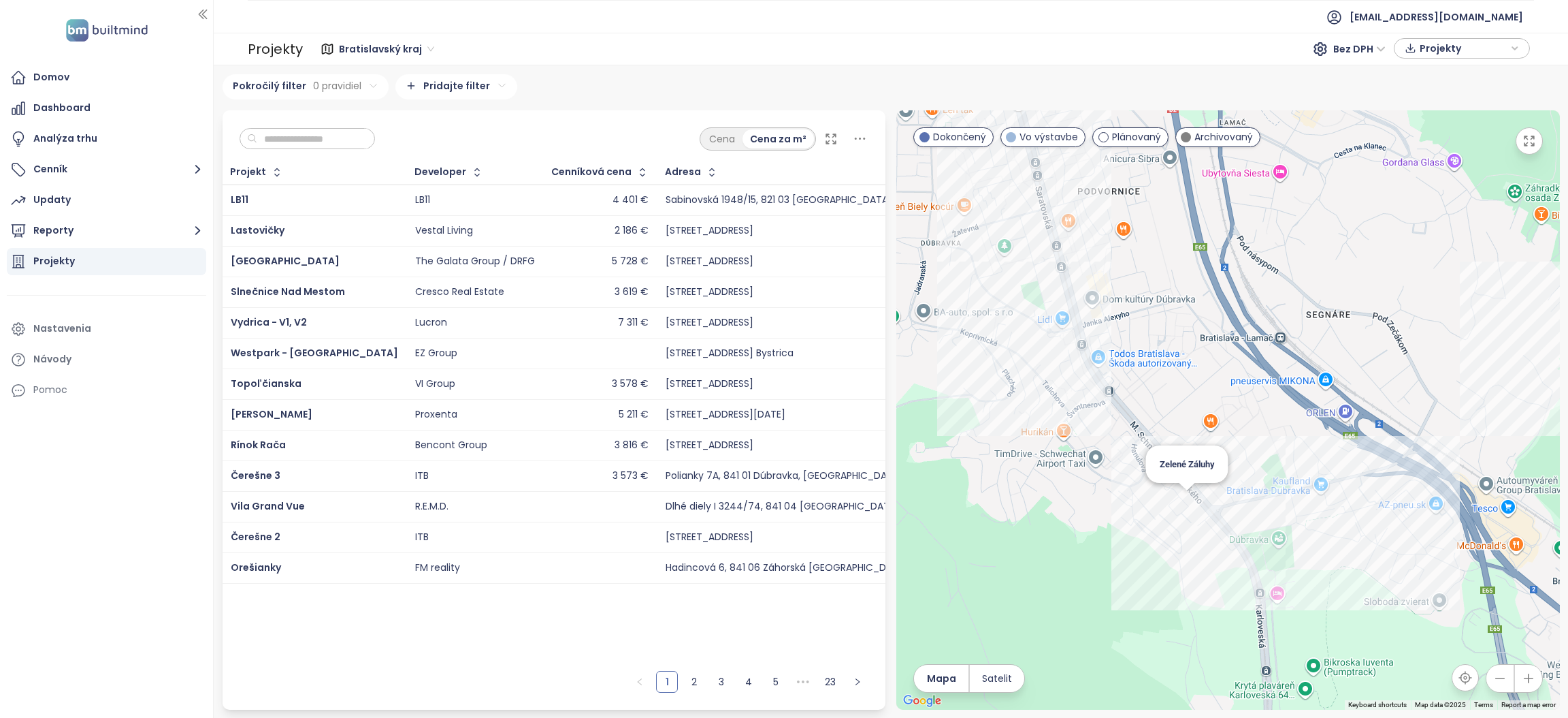
click at [1190, 509] on div "Zelené Záluhy" at bounding box center [1228, 409] width 664 height 600
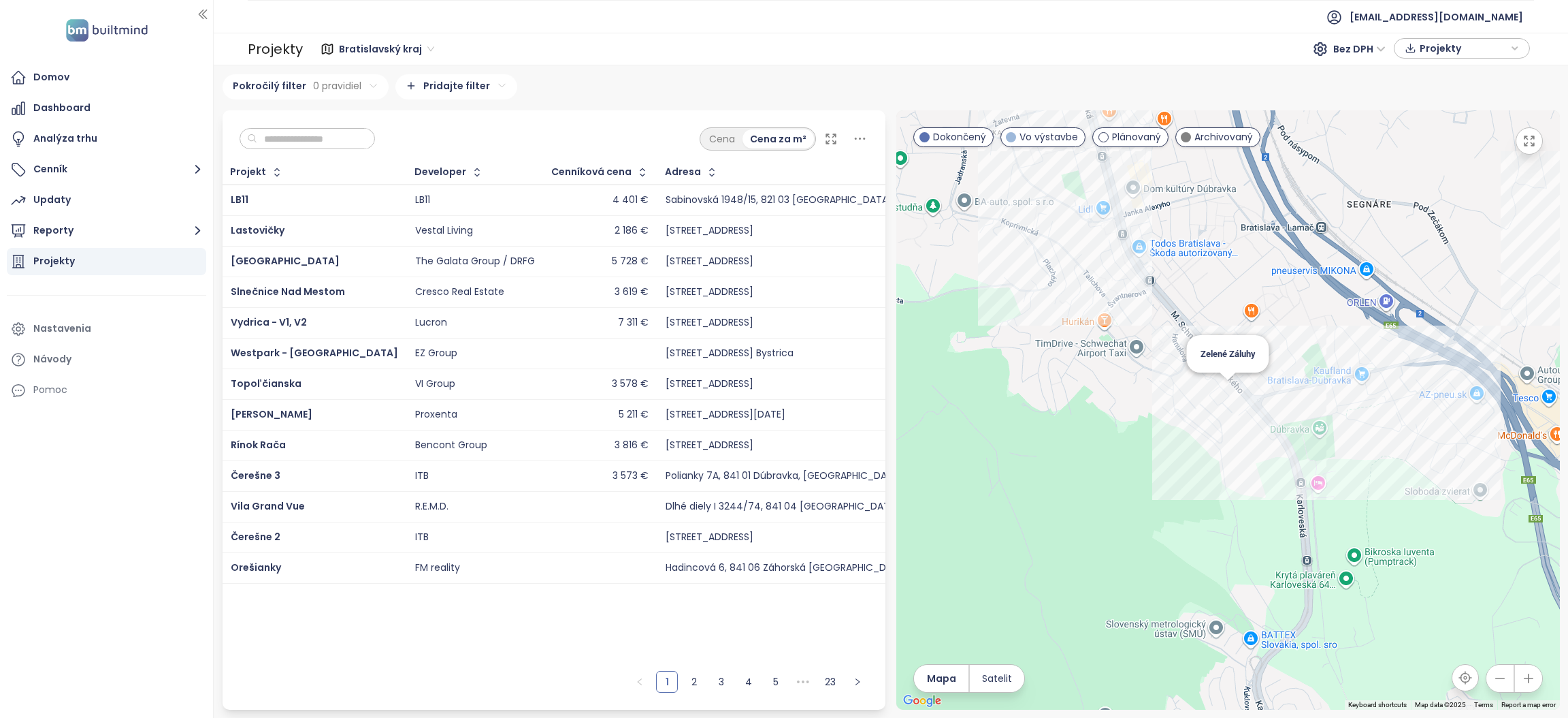
click at [1228, 391] on div "Zelené Záluhy" at bounding box center [1228, 409] width 664 height 600
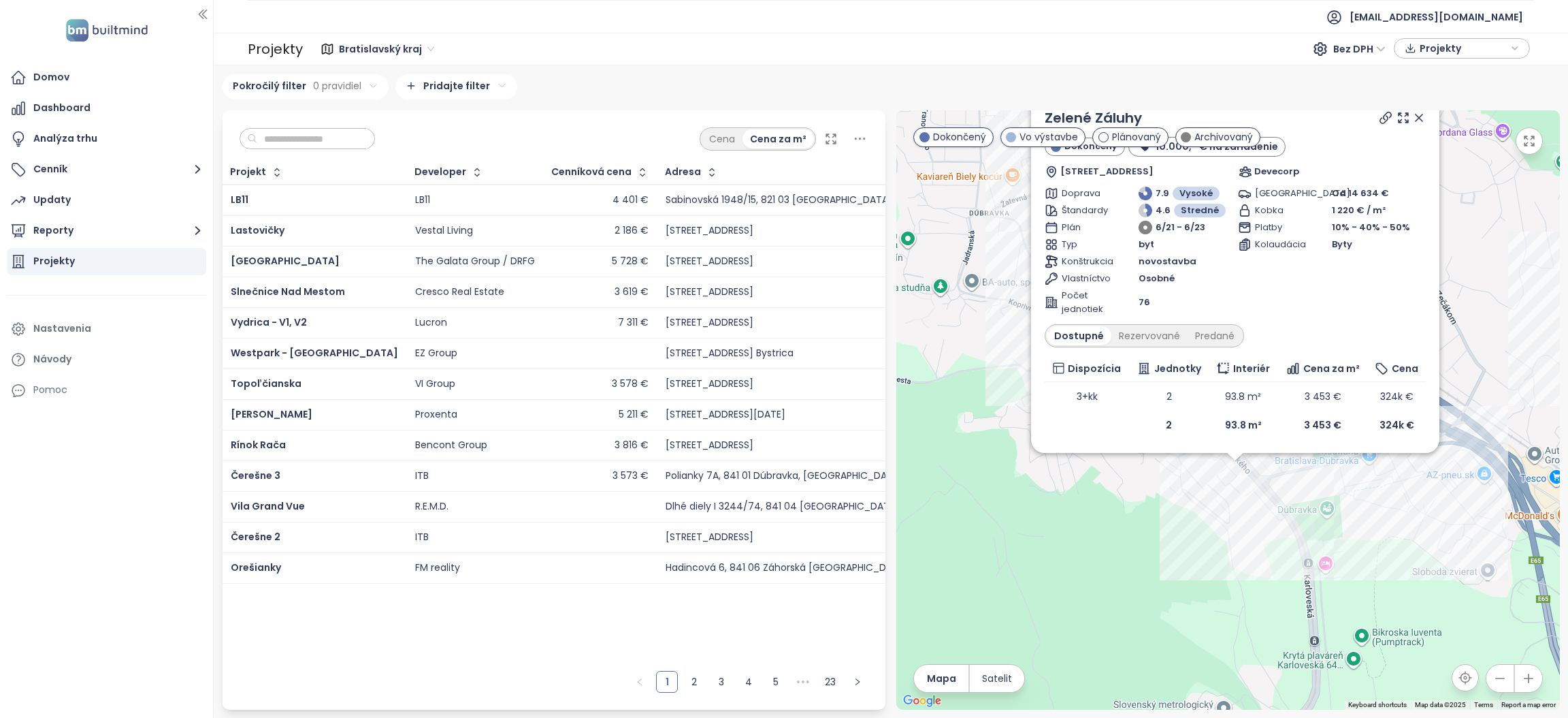
drag, startPoint x: 1098, startPoint y: 441, endPoint x: 1102, endPoint y: 559, distance: 118.1
click at [1104, 559] on div "Zelené Záluhy Dokončený 10.000,- € na zariadenie Hanulova 3151, 841 01 Dúbravka…" at bounding box center [1228, 409] width 664 height 600
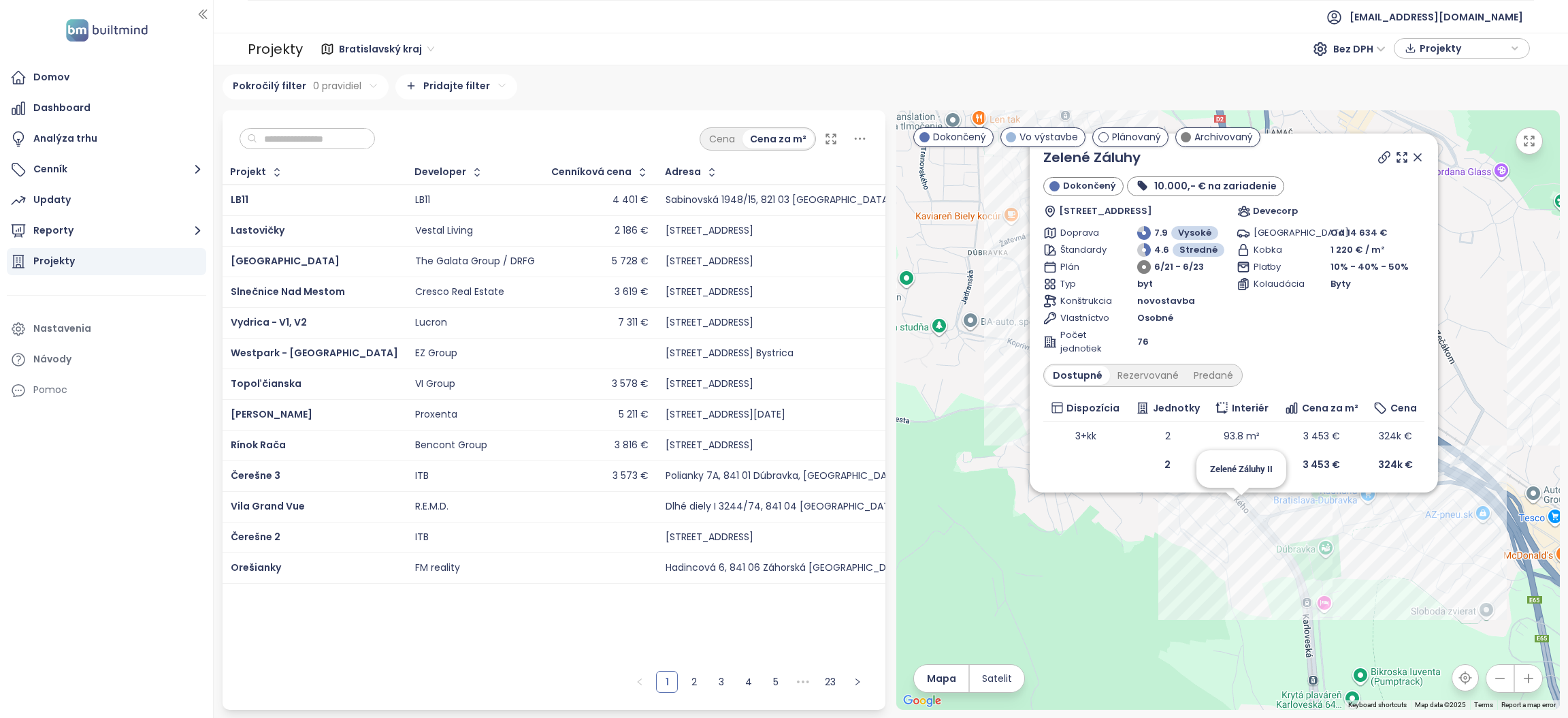
click at [1248, 506] on div "Zelené Záluhy Dokončený 10.000,- € na zariadenie Hanulova 3151, 841 01 Dúbravka…" at bounding box center [1228, 409] width 664 height 600
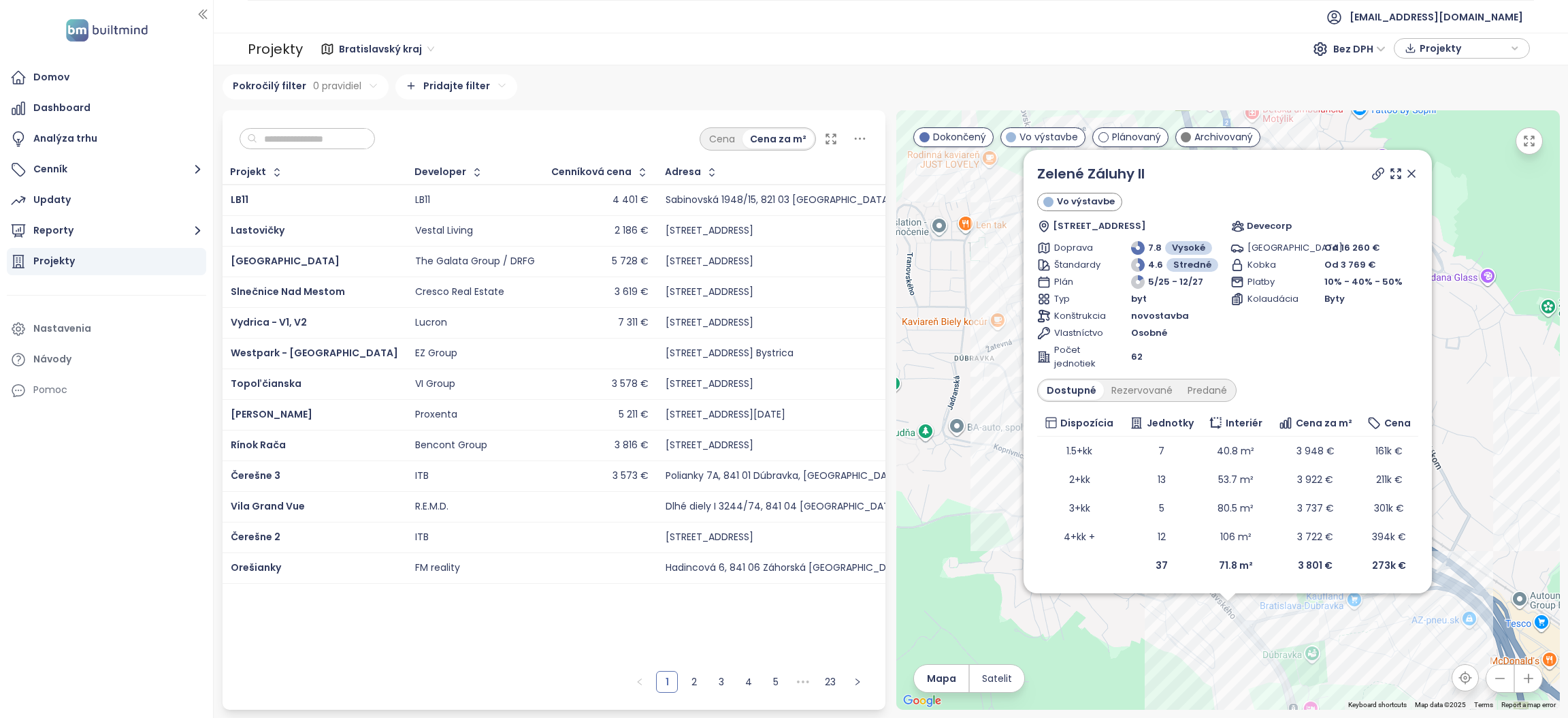
click at [1411, 175] on icon at bounding box center [1411, 173] width 7 height 7
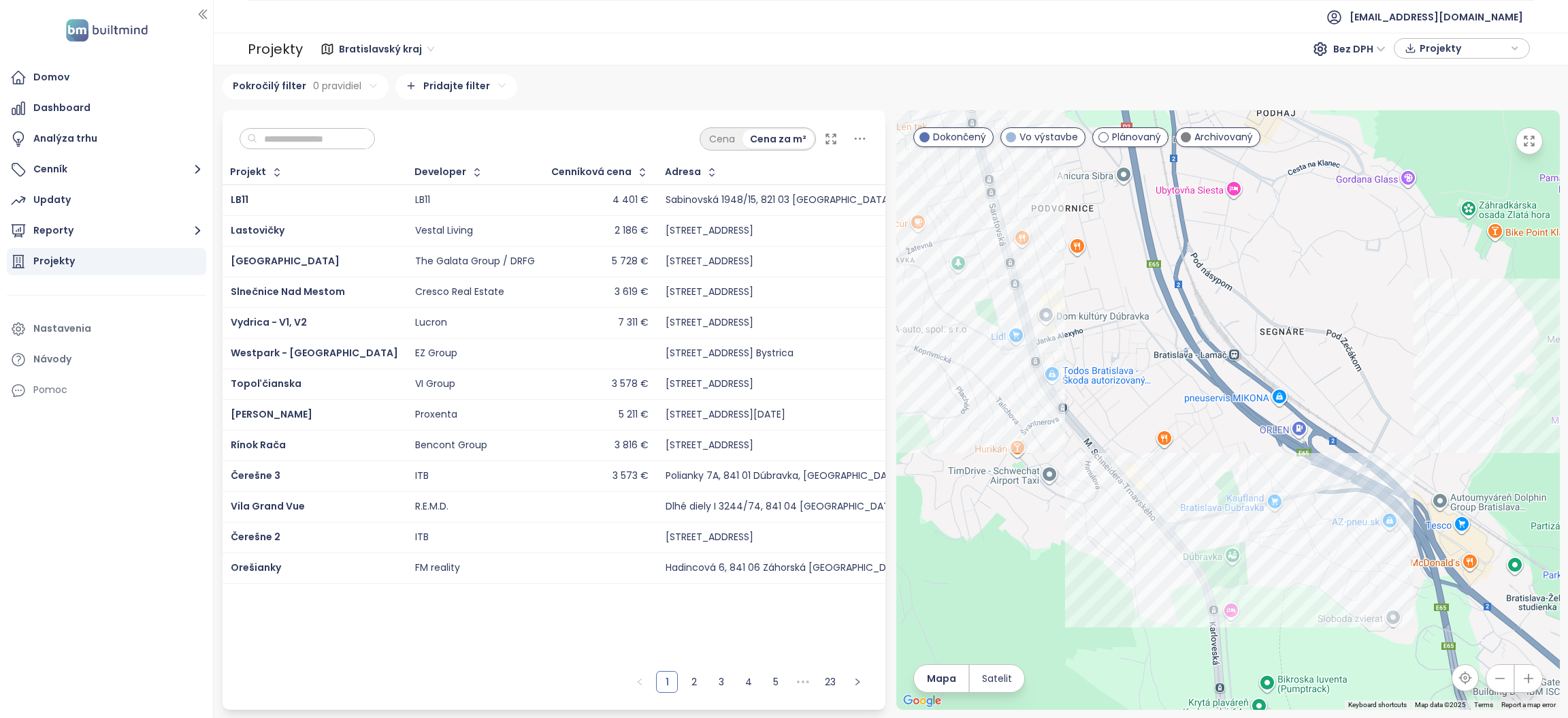
drag, startPoint x: 1255, startPoint y: 535, endPoint x: 1179, endPoint y: 448, distance: 115.5
click at [1173, 434] on div at bounding box center [1228, 409] width 664 height 600
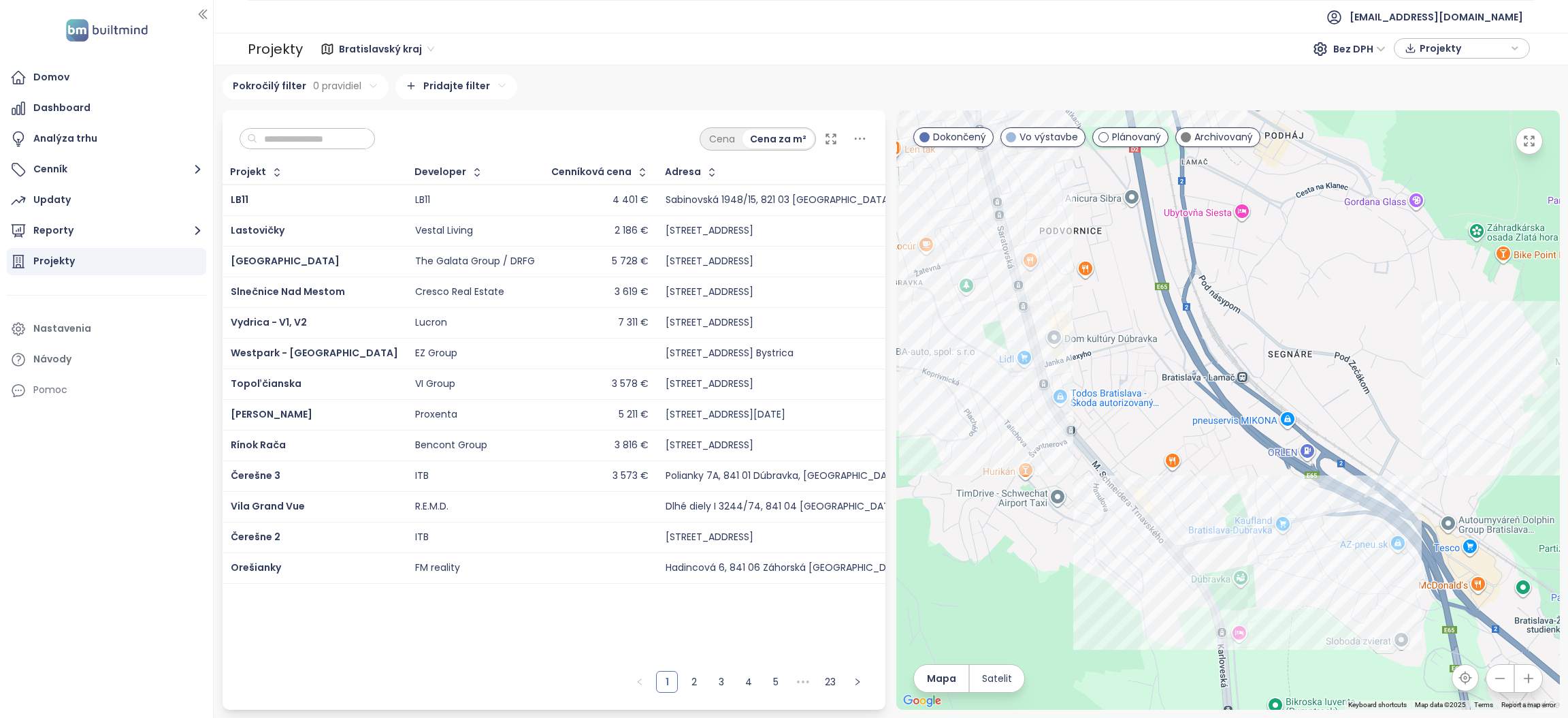
drag, startPoint x: 969, startPoint y: 292, endPoint x: 1033, endPoint y: 459, distance: 178.8
click at [1033, 459] on div at bounding box center [1228, 409] width 664 height 600
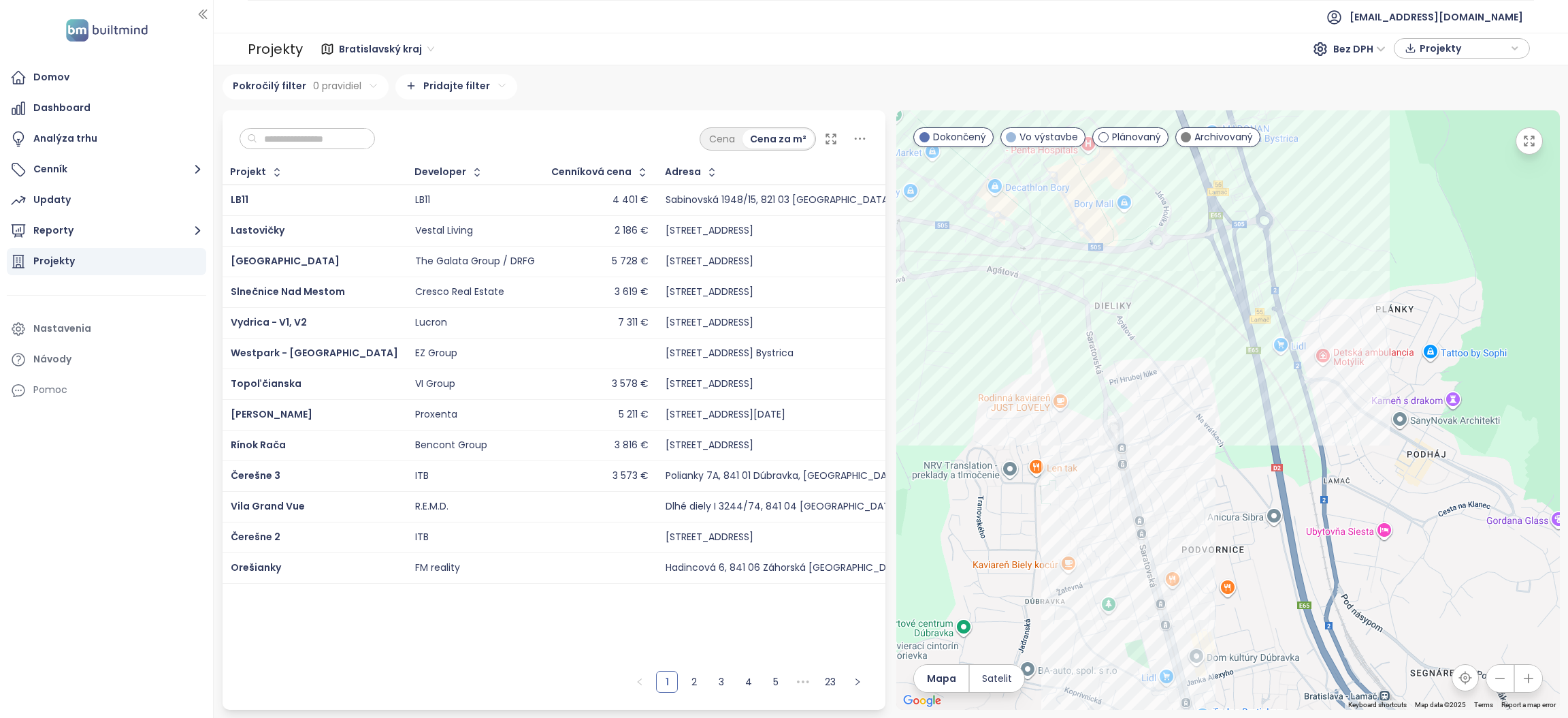
drag, startPoint x: 1028, startPoint y: 384, endPoint x: 992, endPoint y: 352, distance: 48.2
click at [1061, 437] on div at bounding box center [1228, 409] width 664 height 600
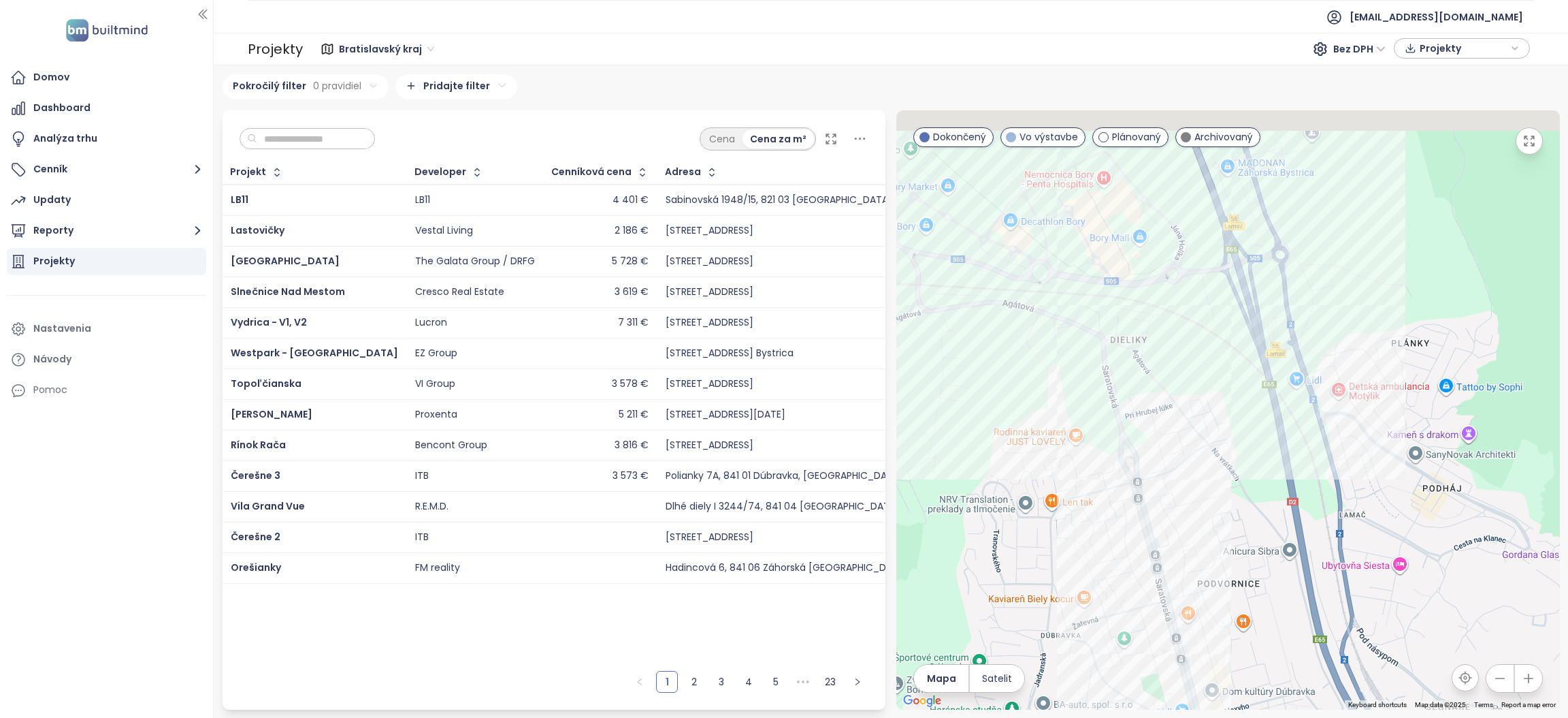
drag, startPoint x: 1057, startPoint y: 219, endPoint x: 1109, endPoint y: 352, distance: 142.8
click at [1109, 352] on div at bounding box center [1228, 409] width 664 height 600
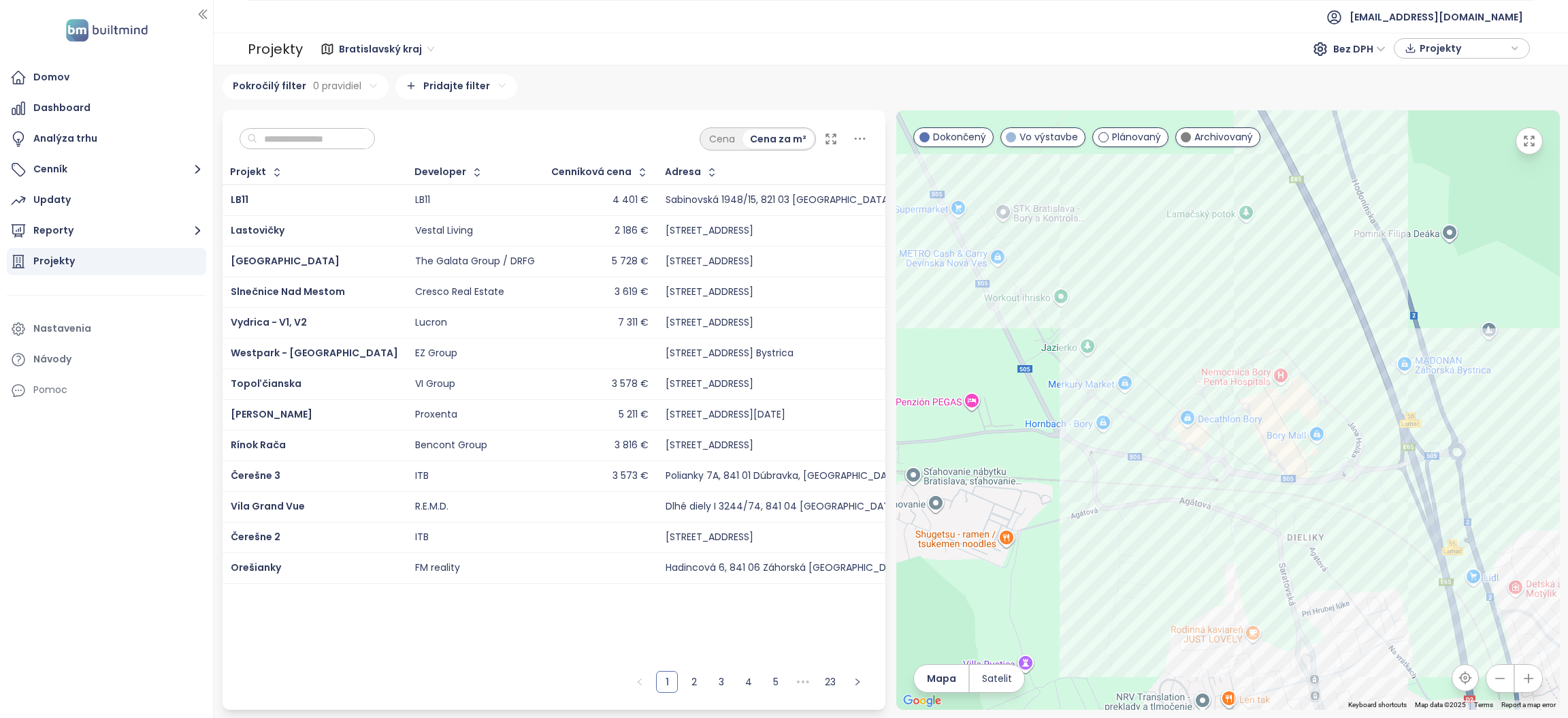
drag, startPoint x: 1008, startPoint y: 336, endPoint x: 1135, endPoint y: 423, distance: 153.9
click at [1139, 424] on div at bounding box center [1228, 409] width 664 height 600
click at [1207, 395] on div "Bory Nádvorie" at bounding box center [1228, 409] width 664 height 600
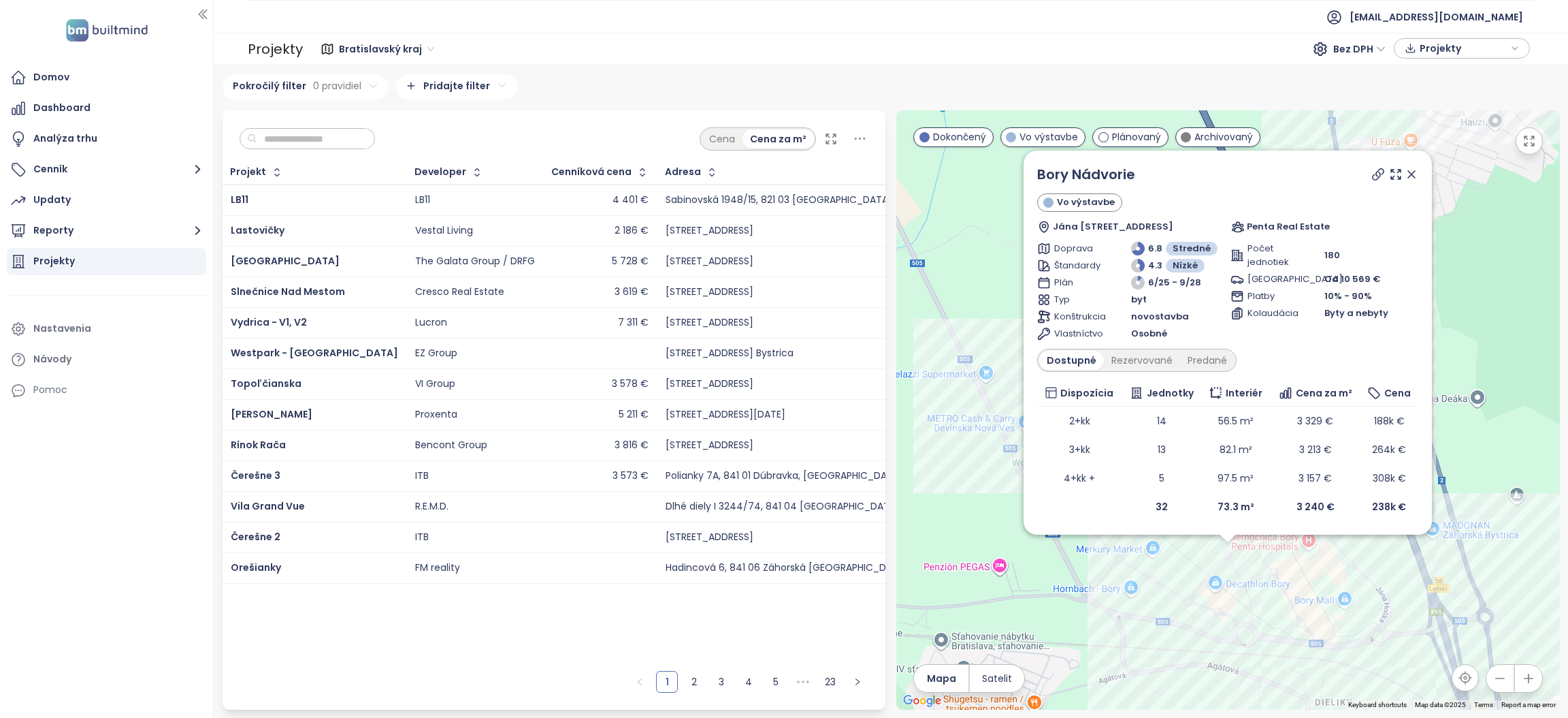
click at [1415, 173] on icon at bounding box center [1411, 174] width 13 height 13
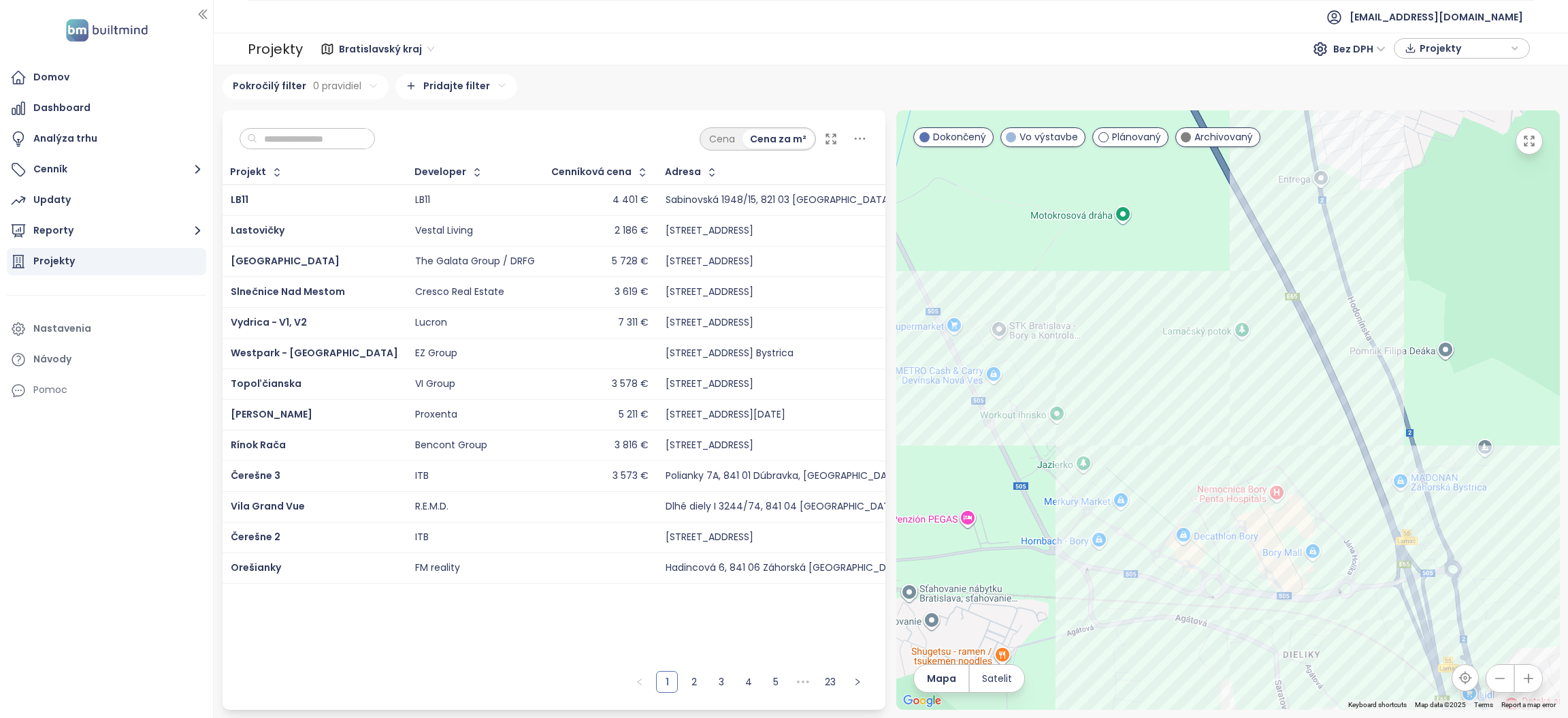
drag, startPoint x: 1339, startPoint y: 404, endPoint x: 1252, endPoint y: 281, distance: 150.7
click at [1252, 281] on div at bounding box center [1228, 409] width 664 height 600
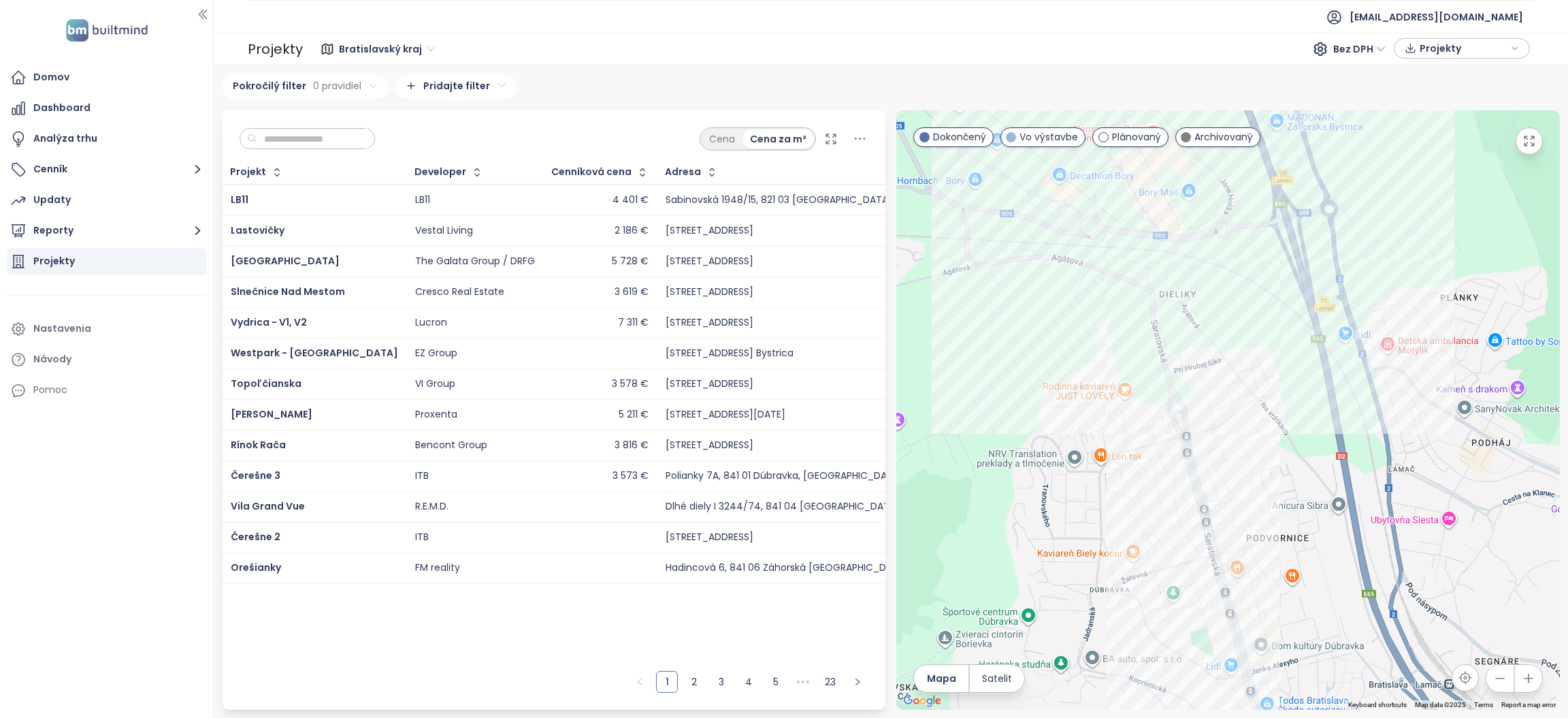
drag, startPoint x: 1234, startPoint y: 545, endPoint x: 1185, endPoint y: 292, distance: 257.7
click at [1184, 281] on div at bounding box center [1228, 409] width 664 height 600
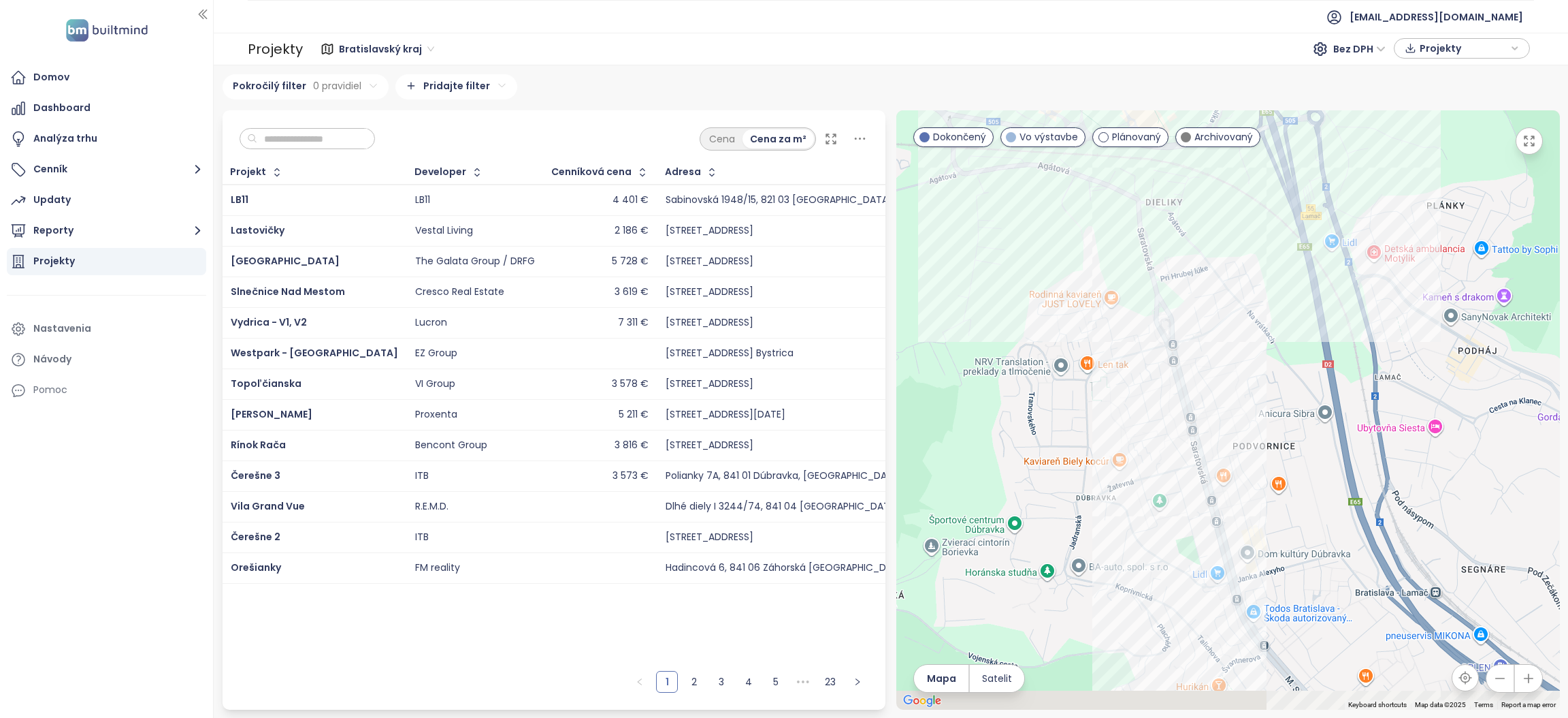
drag, startPoint x: 1220, startPoint y: 479, endPoint x: 1193, endPoint y: 391, distance: 92.0
click at [1192, 395] on div at bounding box center [1228, 409] width 664 height 600
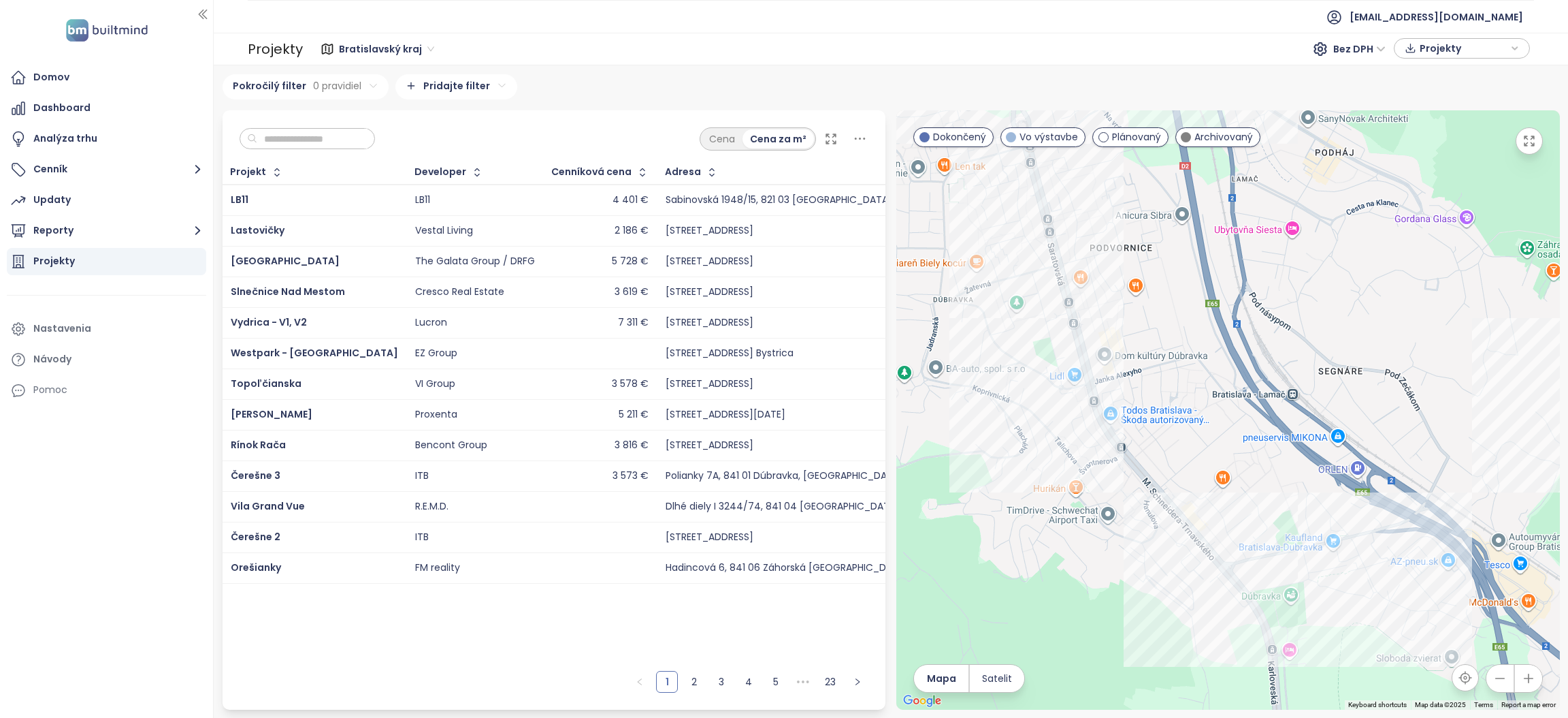
drag, startPoint x: 1264, startPoint y: 363, endPoint x: 1164, endPoint y: 230, distance: 166.4
click at [1164, 230] on div at bounding box center [1228, 409] width 664 height 600
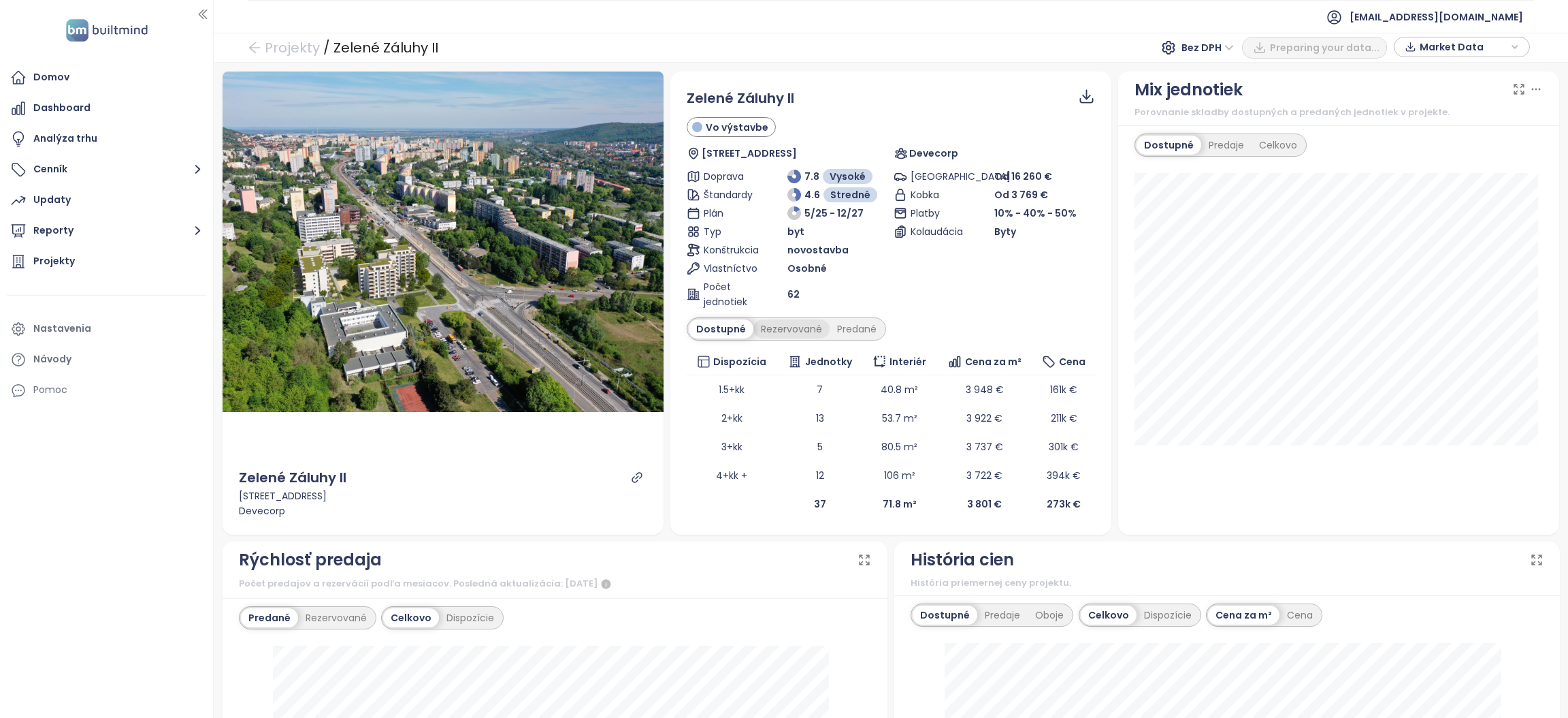
drag, startPoint x: 786, startPoint y: 325, endPoint x: 814, endPoint y: 328, distance: 28.2
click at [787, 325] on div "Rezervované" at bounding box center [792, 329] width 76 height 19
click at [853, 327] on div "Predané" at bounding box center [857, 329] width 55 height 19
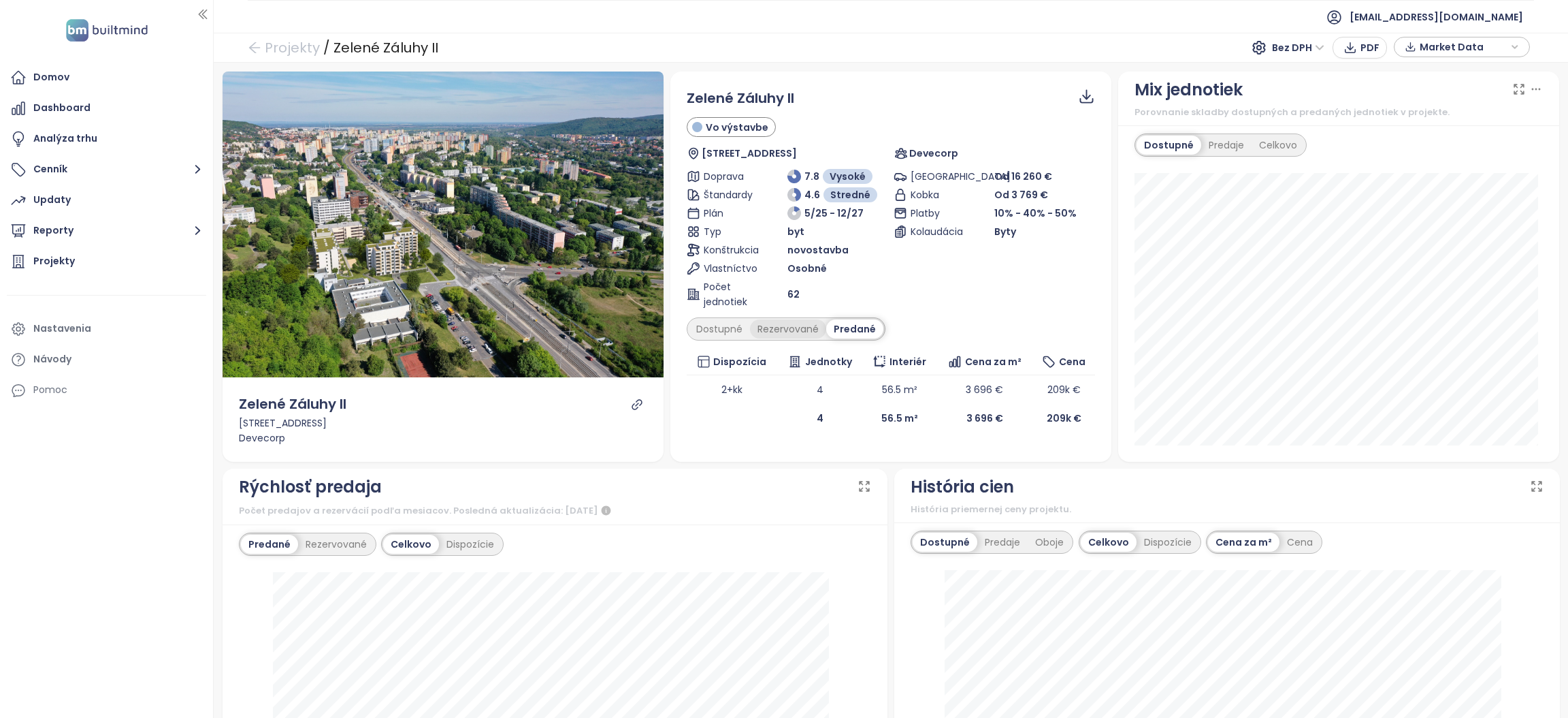
click at [794, 325] on div "Rezervované" at bounding box center [788, 329] width 76 height 19
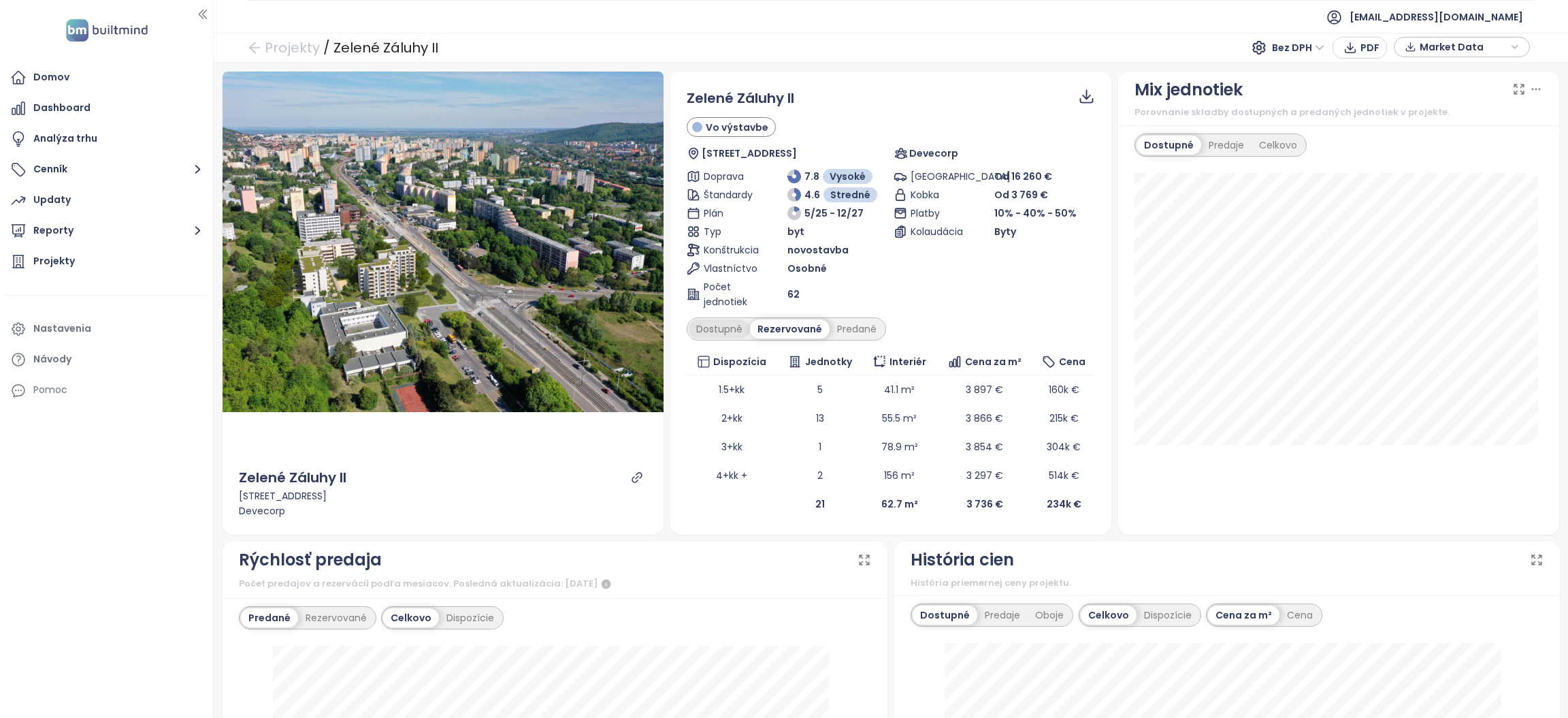
click at [714, 321] on div "Dostupné" at bounding box center [719, 329] width 62 height 19
click at [772, 325] on div "Rezervované" at bounding box center [792, 329] width 76 height 19
click at [710, 325] on div "Dostupné" at bounding box center [719, 329] width 62 height 19
